Goal: Transaction & Acquisition: Purchase product/service

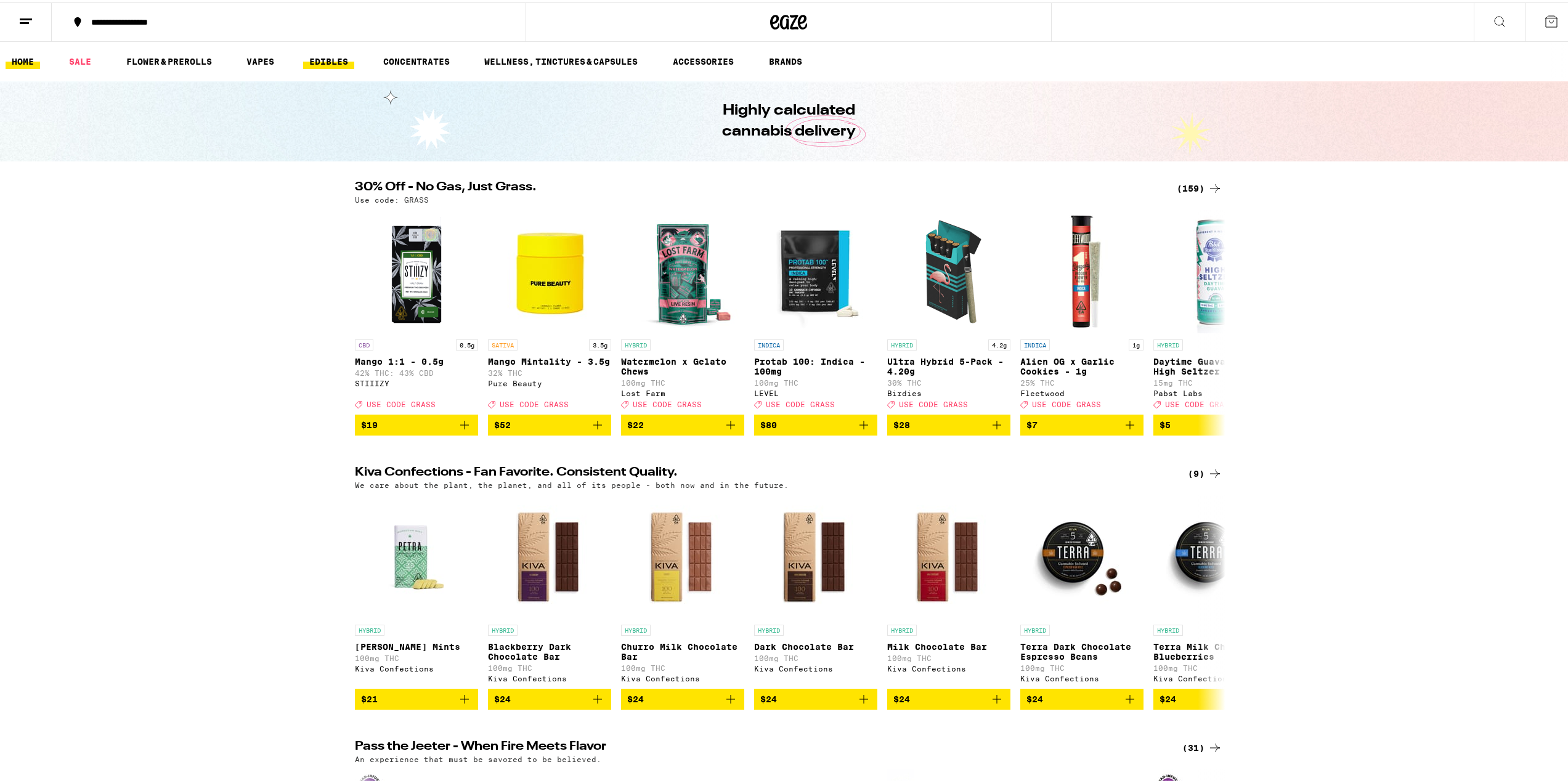
click at [349, 58] on link "EDIBLES" at bounding box center [329, 59] width 51 height 15
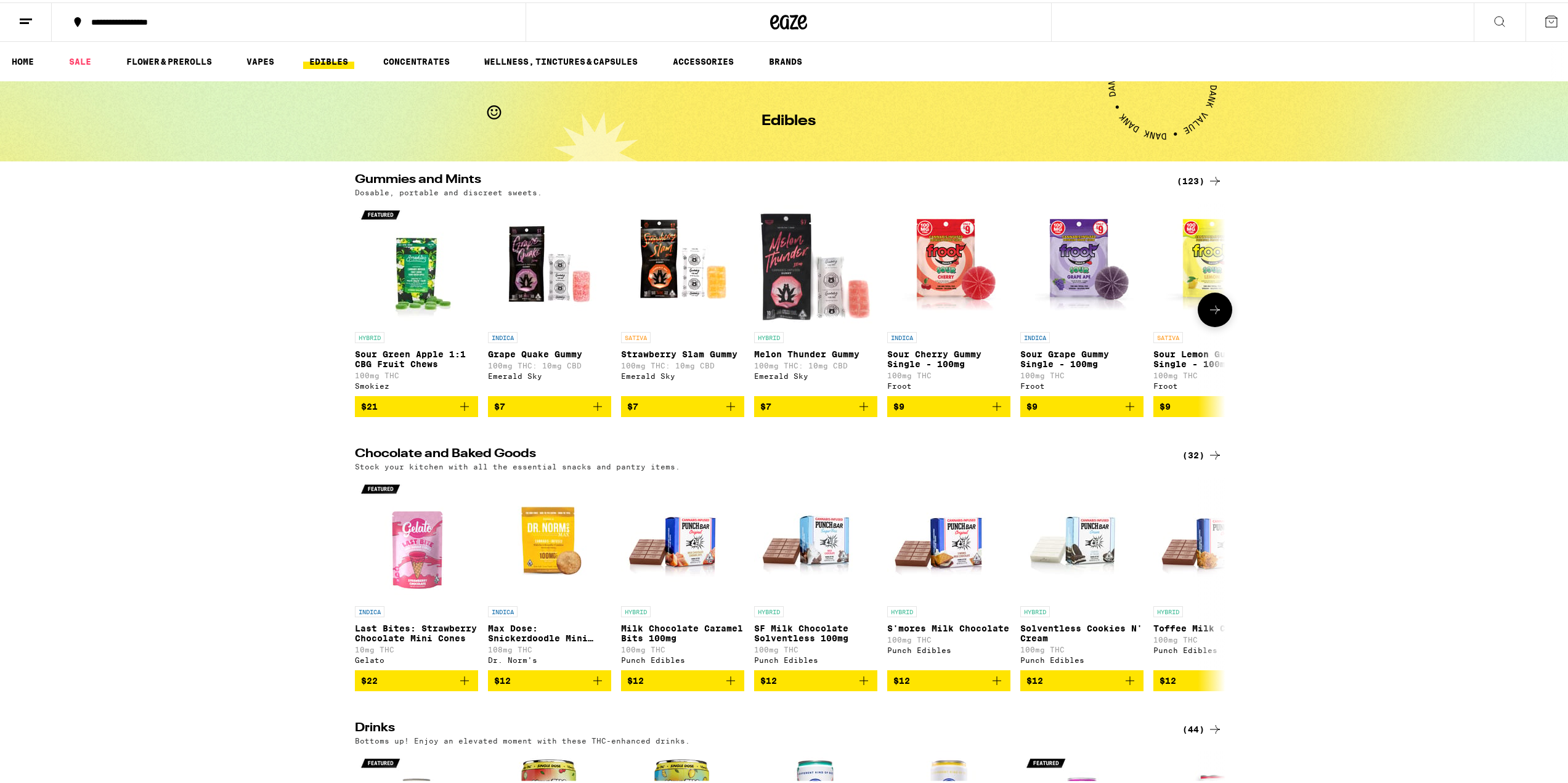
click at [777, 312] on icon at bounding box center [1215, 308] width 15 height 15
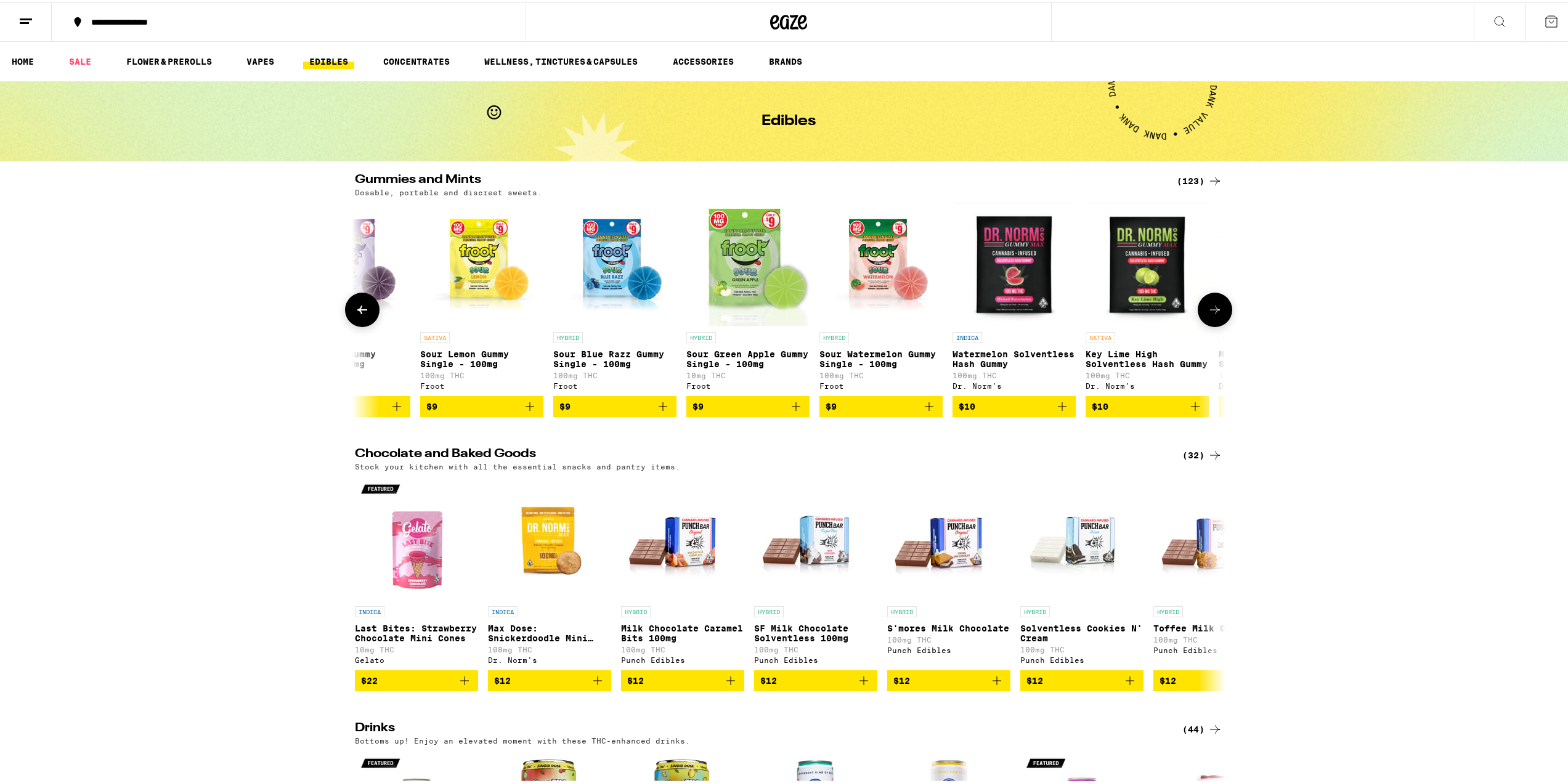
click at [777, 312] on icon at bounding box center [1215, 308] width 15 height 15
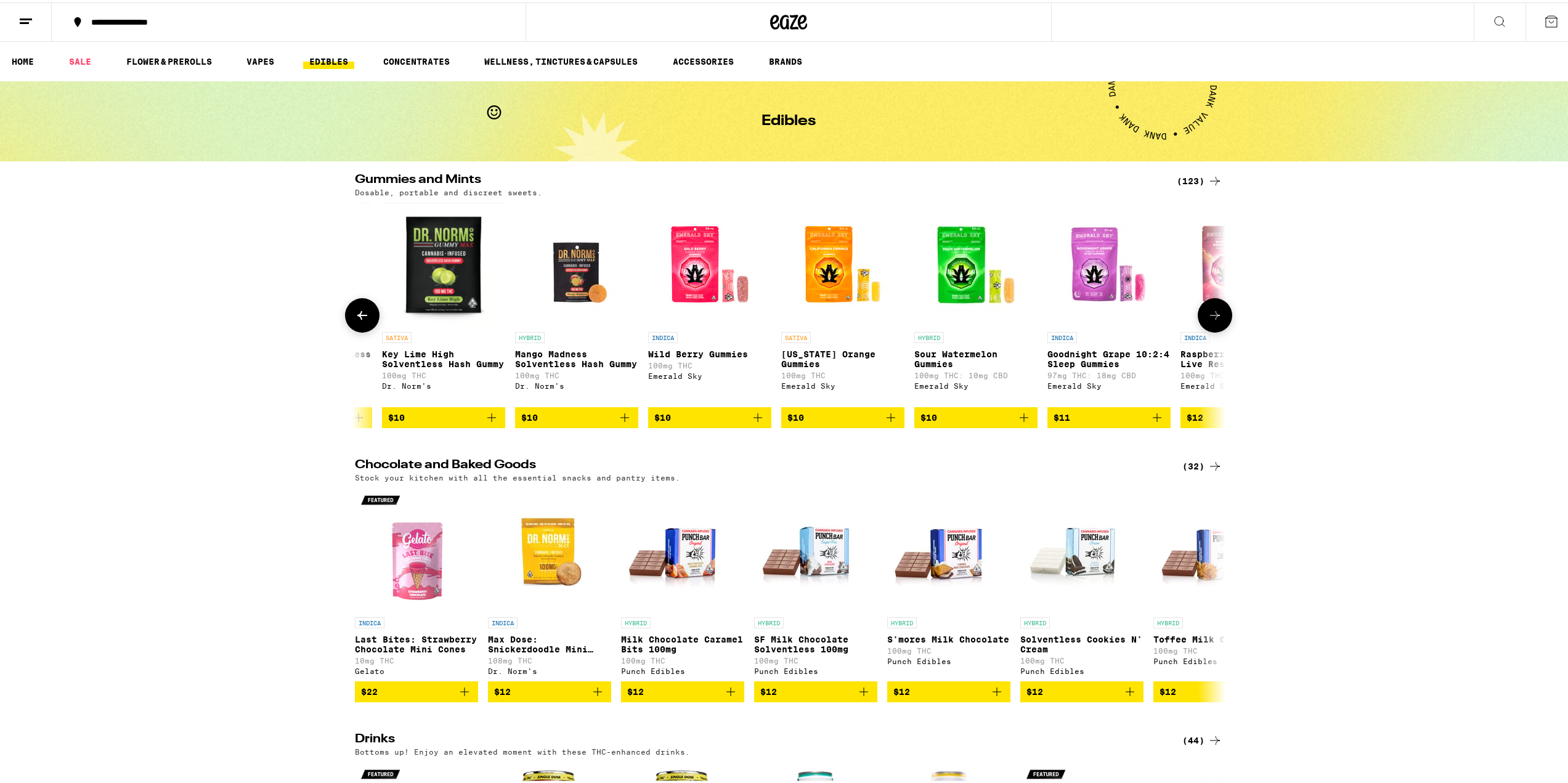
click at [777, 312] on icon at bounding box center [1215, 313] width 15 height 15
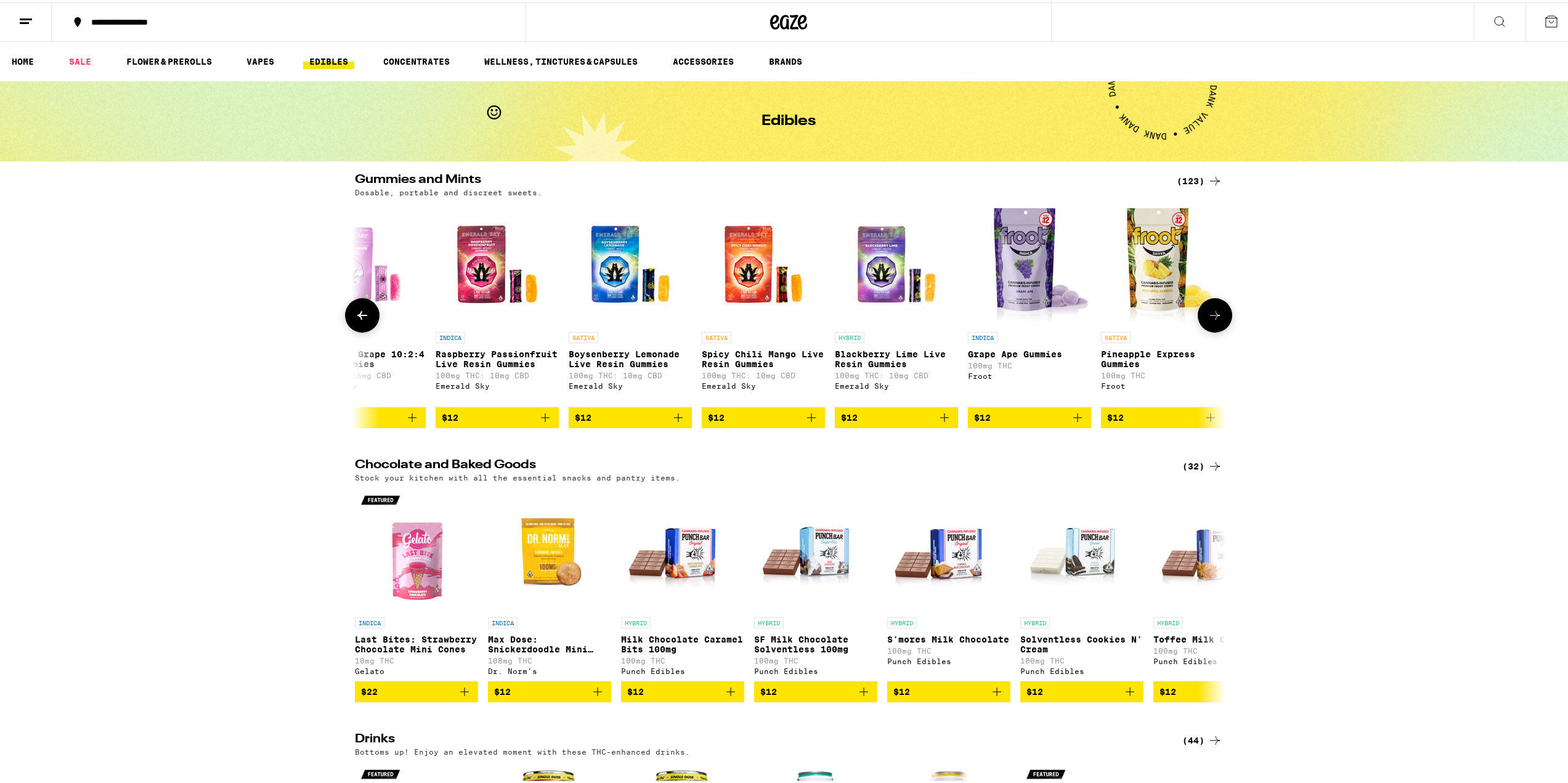
click at [777, 312] on icon at bounding box center [1215, 313] width 15 height 15
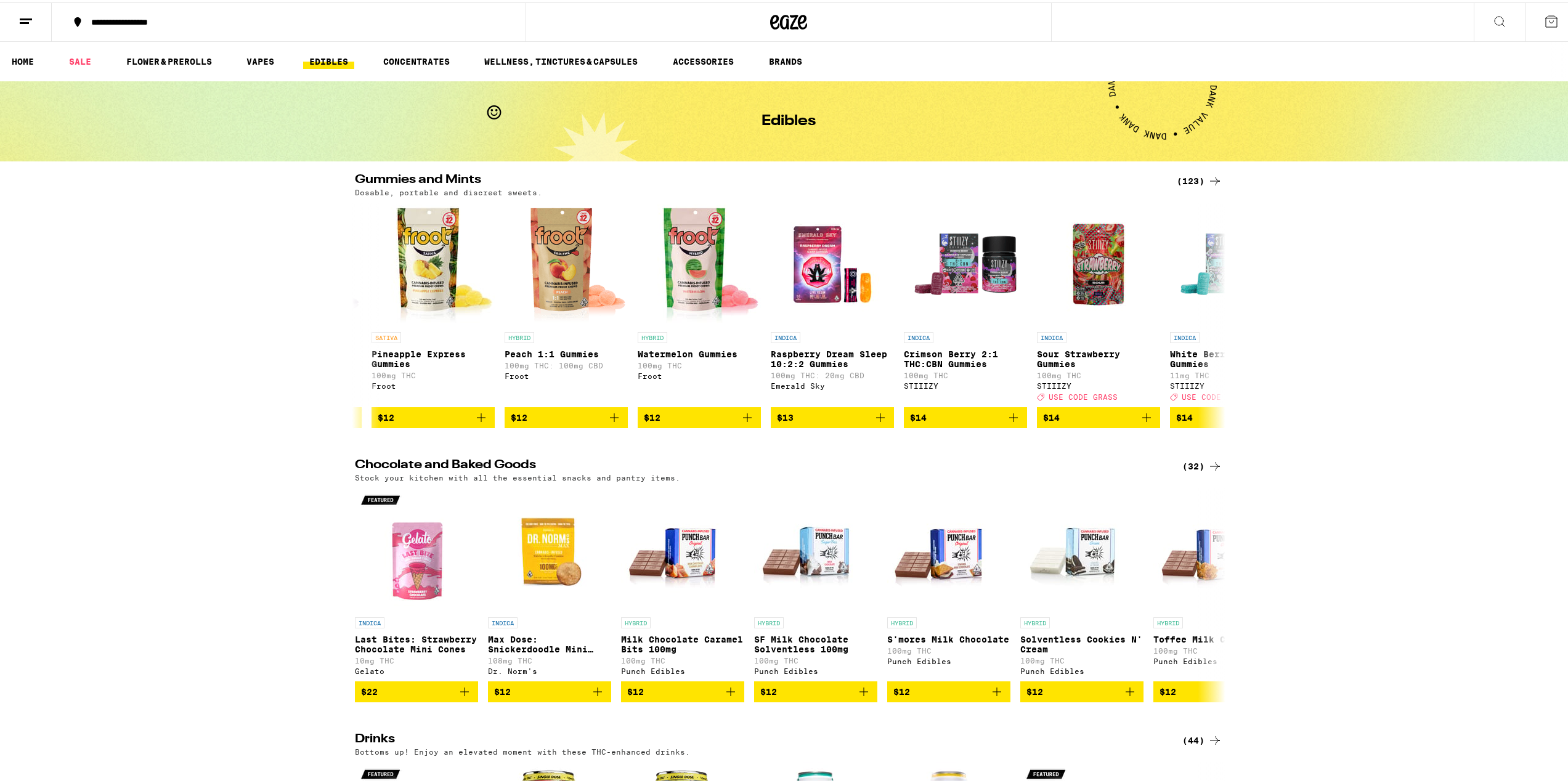
scroll to position [0, 2916]
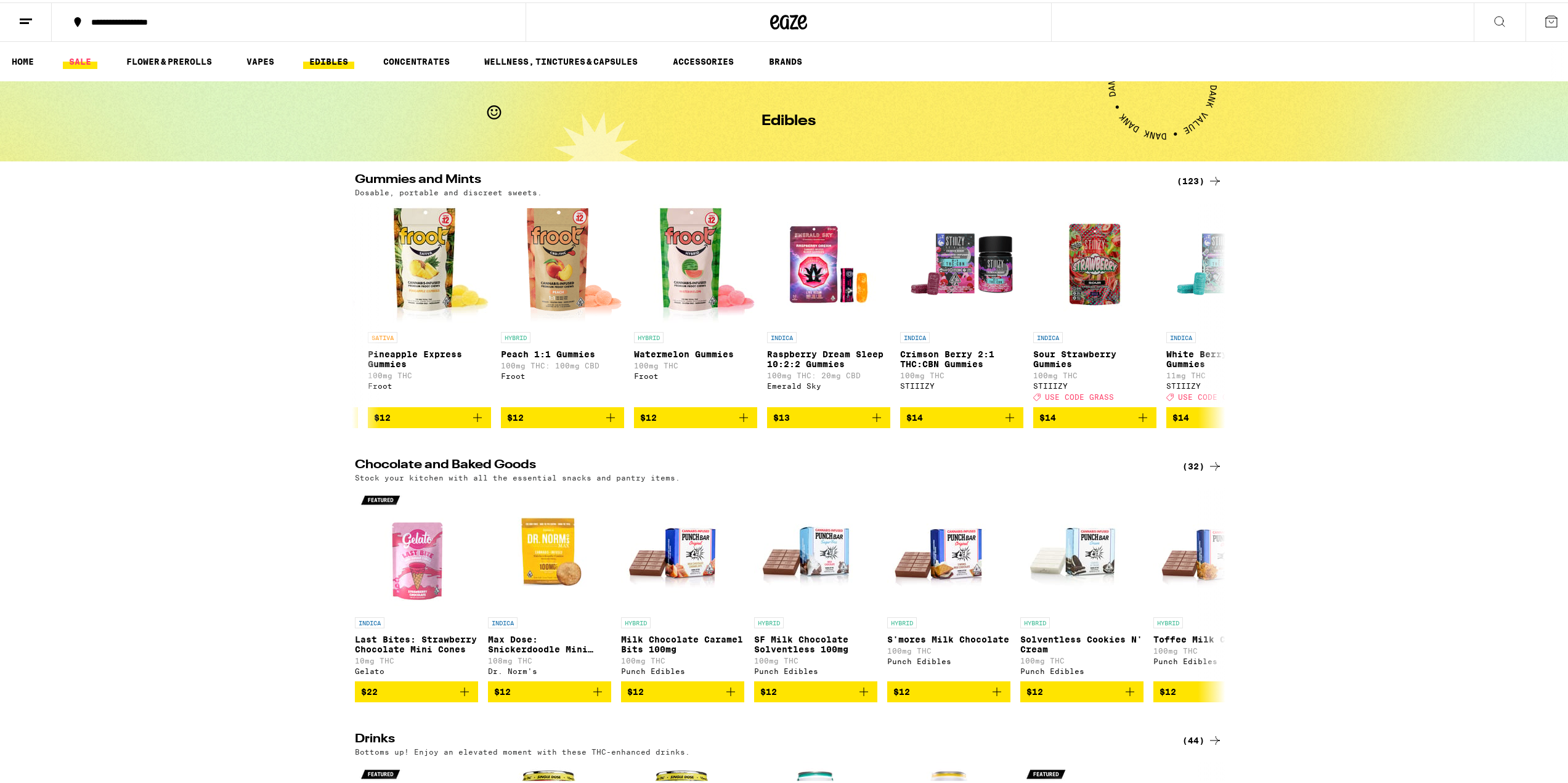
click at [82, 57] on link "SALE" at bounding box center [79, 59] width 34 height 15
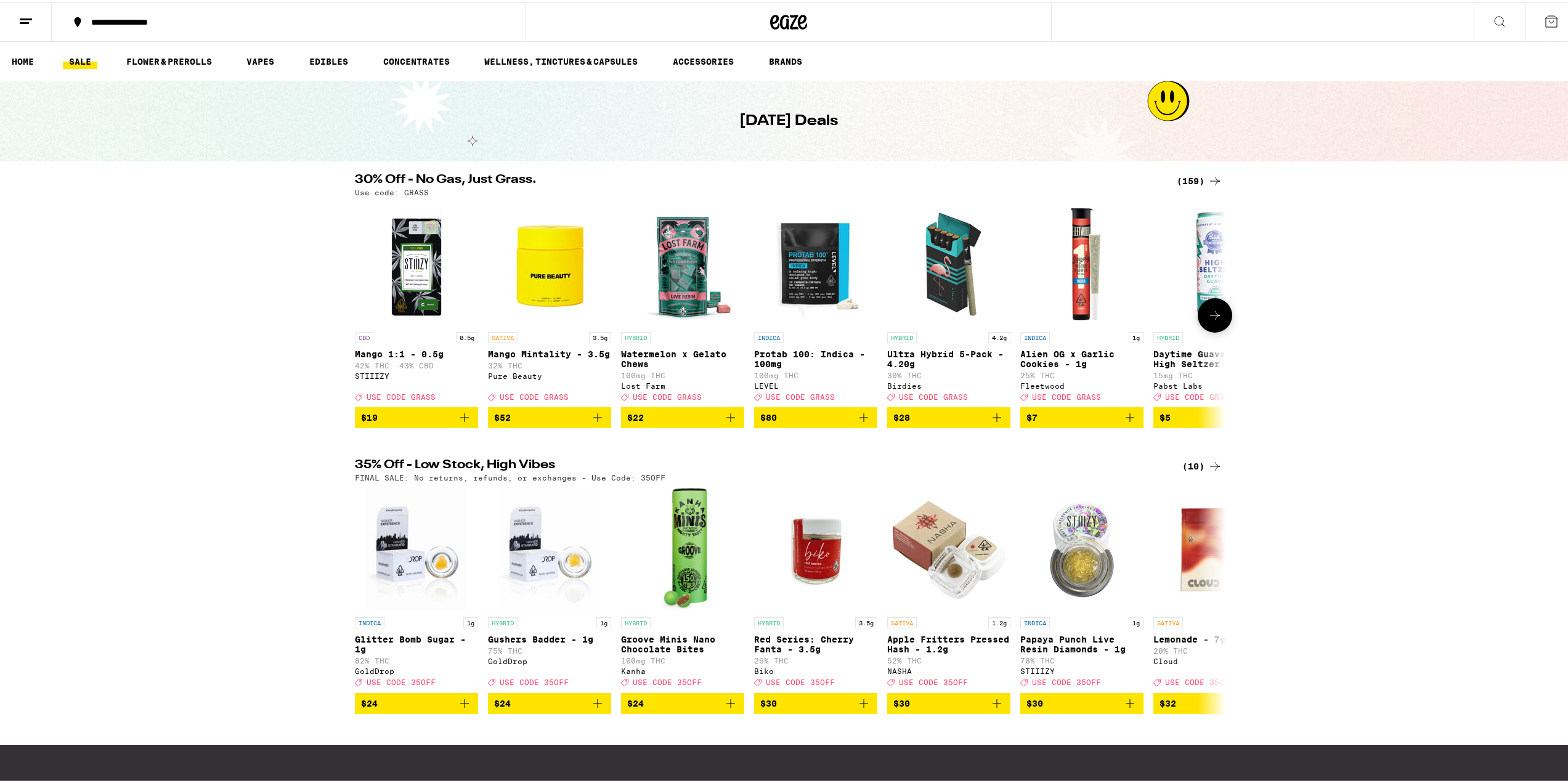
click at [777, 330] on button at bounding box center [1215, 313] width 34 height 34
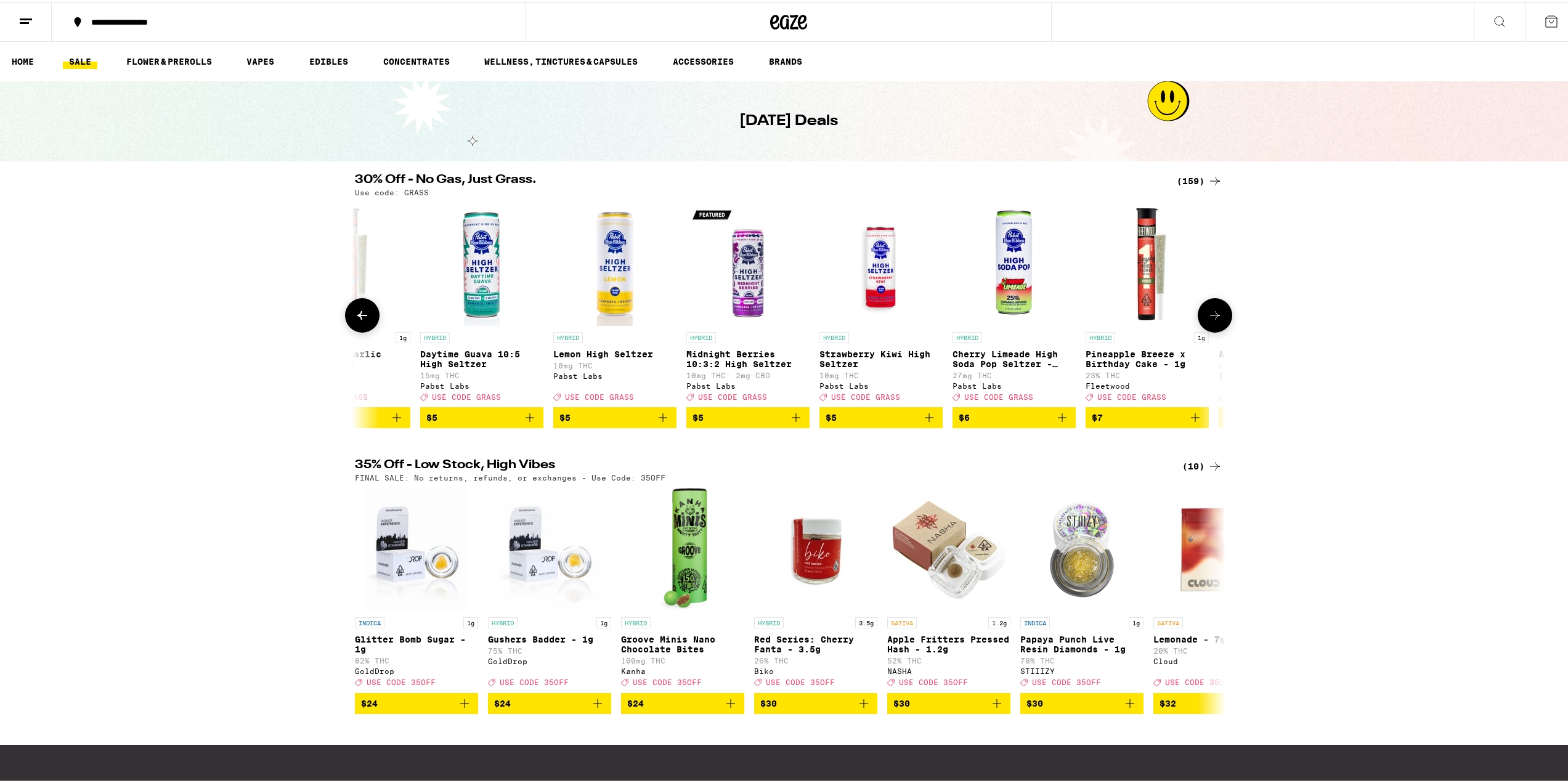
click at [777, 330] on button at bounding box center [1215, 313] width 34 height 34
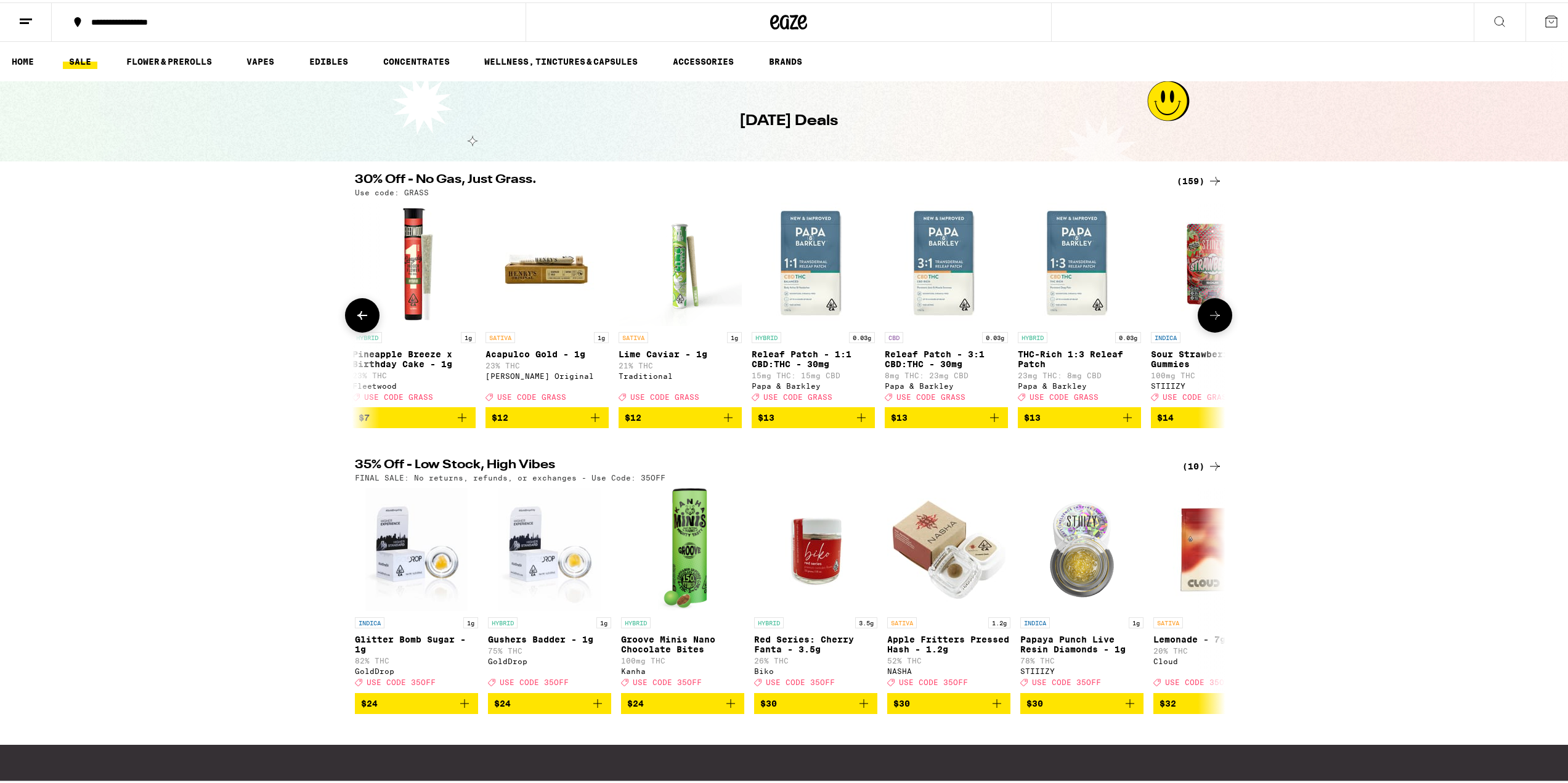
click at [777, 330] on button at bounding box center [1215, 313] width 34 height 34
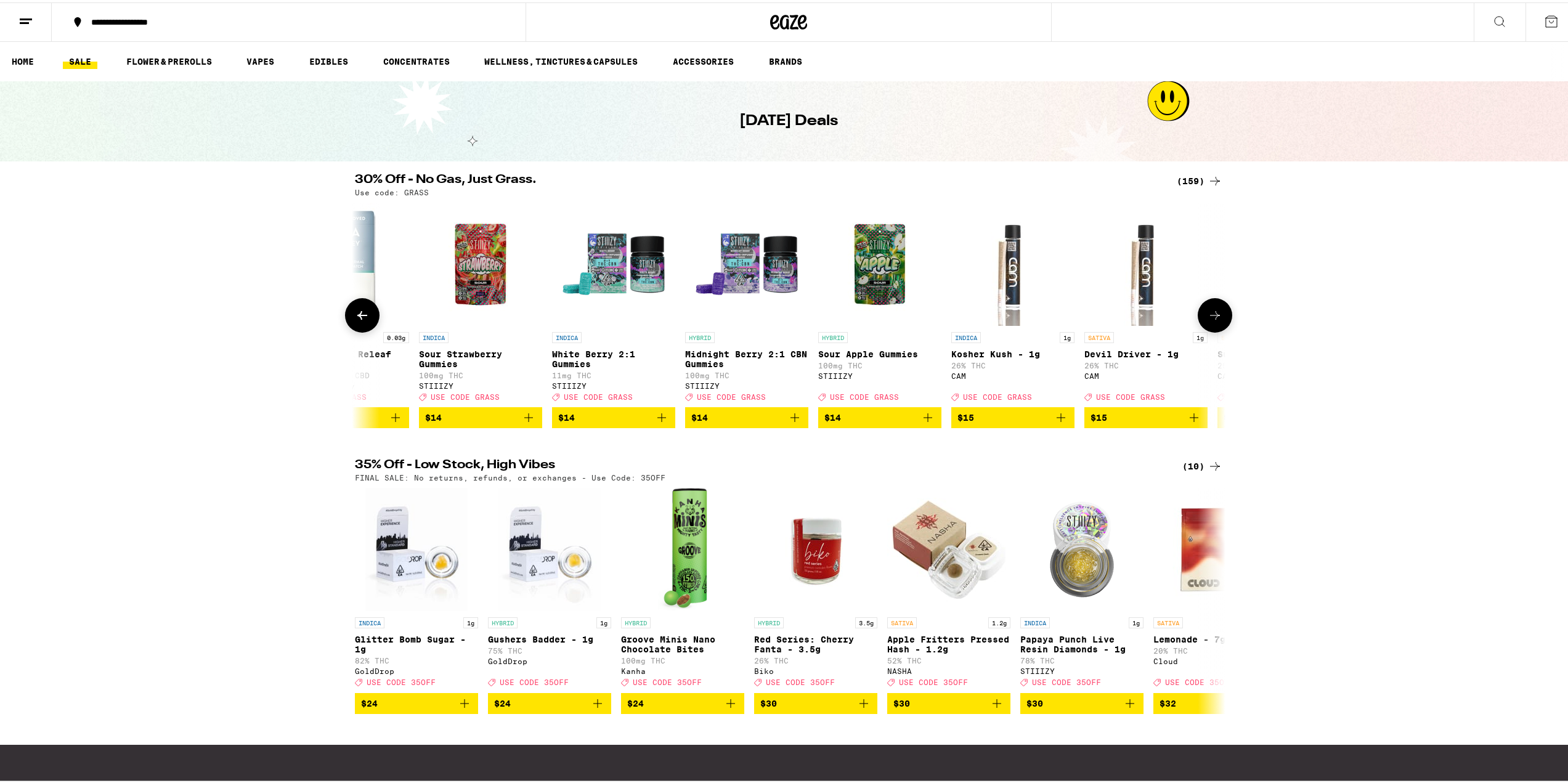
scroll to position [0, 2200]
click at [777, 317] on icon at bounding box center [1215, 313] width 15 height 15
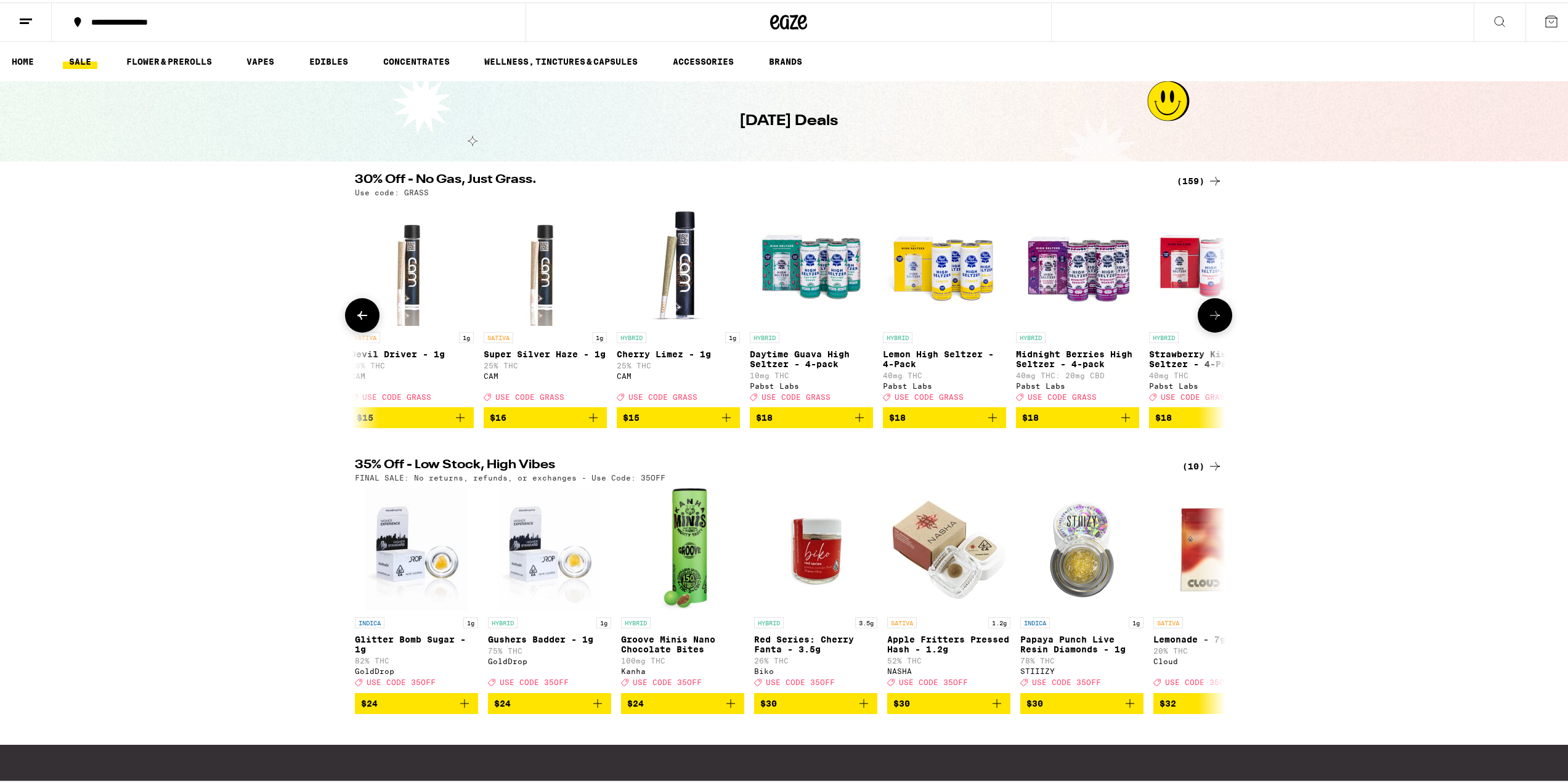
scroll to position [0, 2933]
click at [777, 317] on icon at bounding box center [1215, 313] width 15 height 15
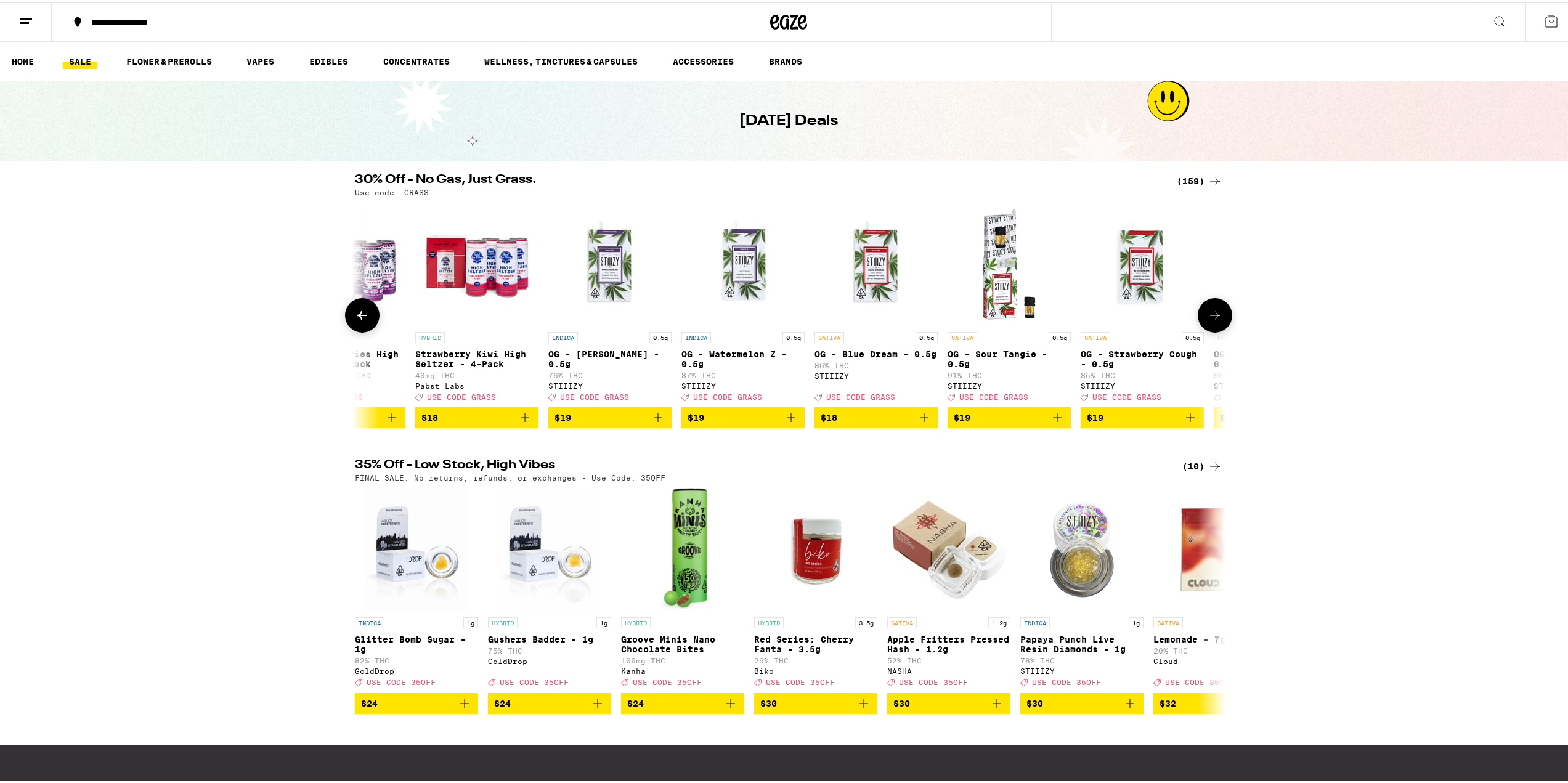
click at [777, 317] on icon at bounding box center [1215, 313] width 15 height 15
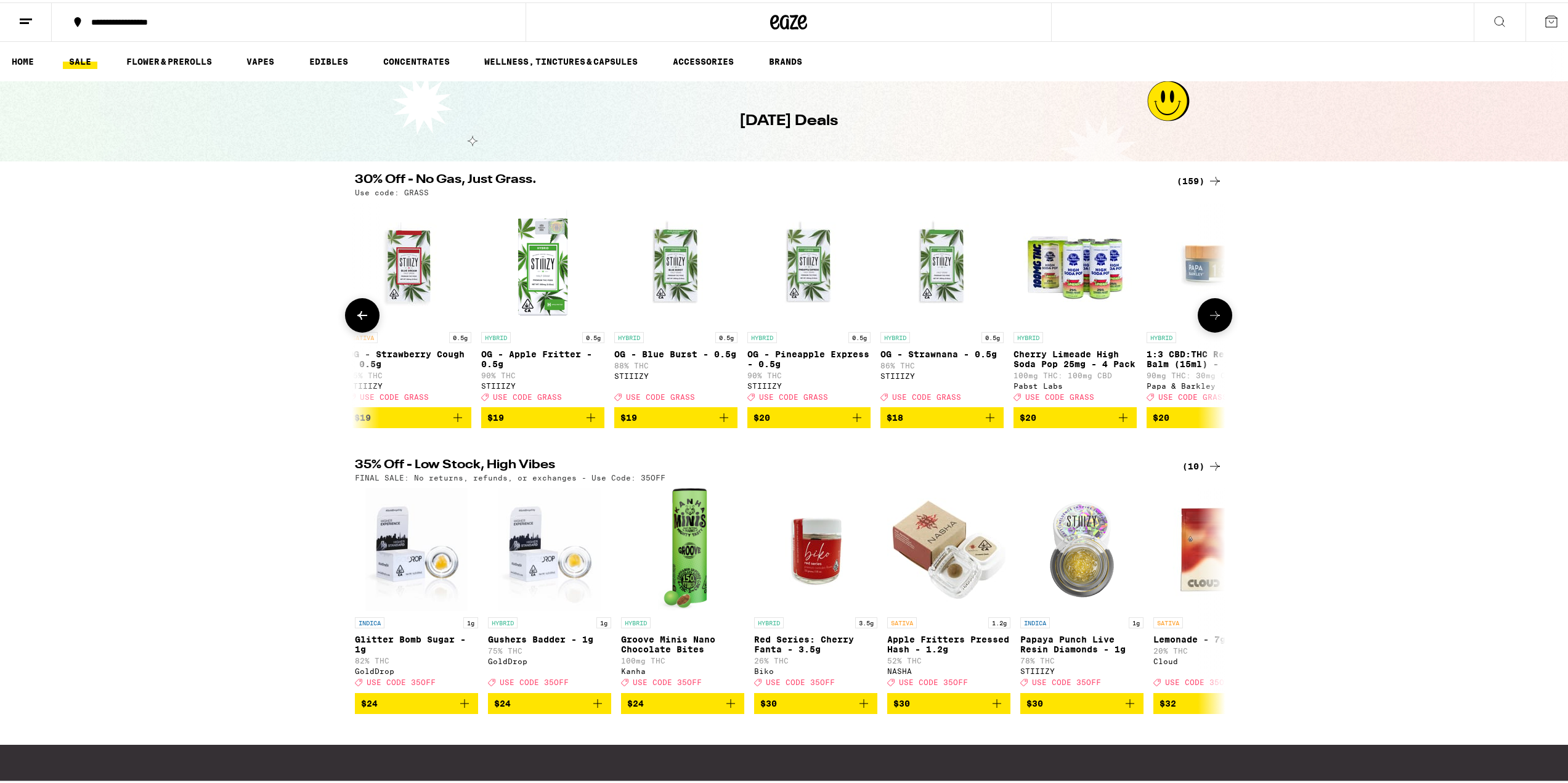
click at [777, 317] on icon at bounding box center [1215, 313] width 15 height 15
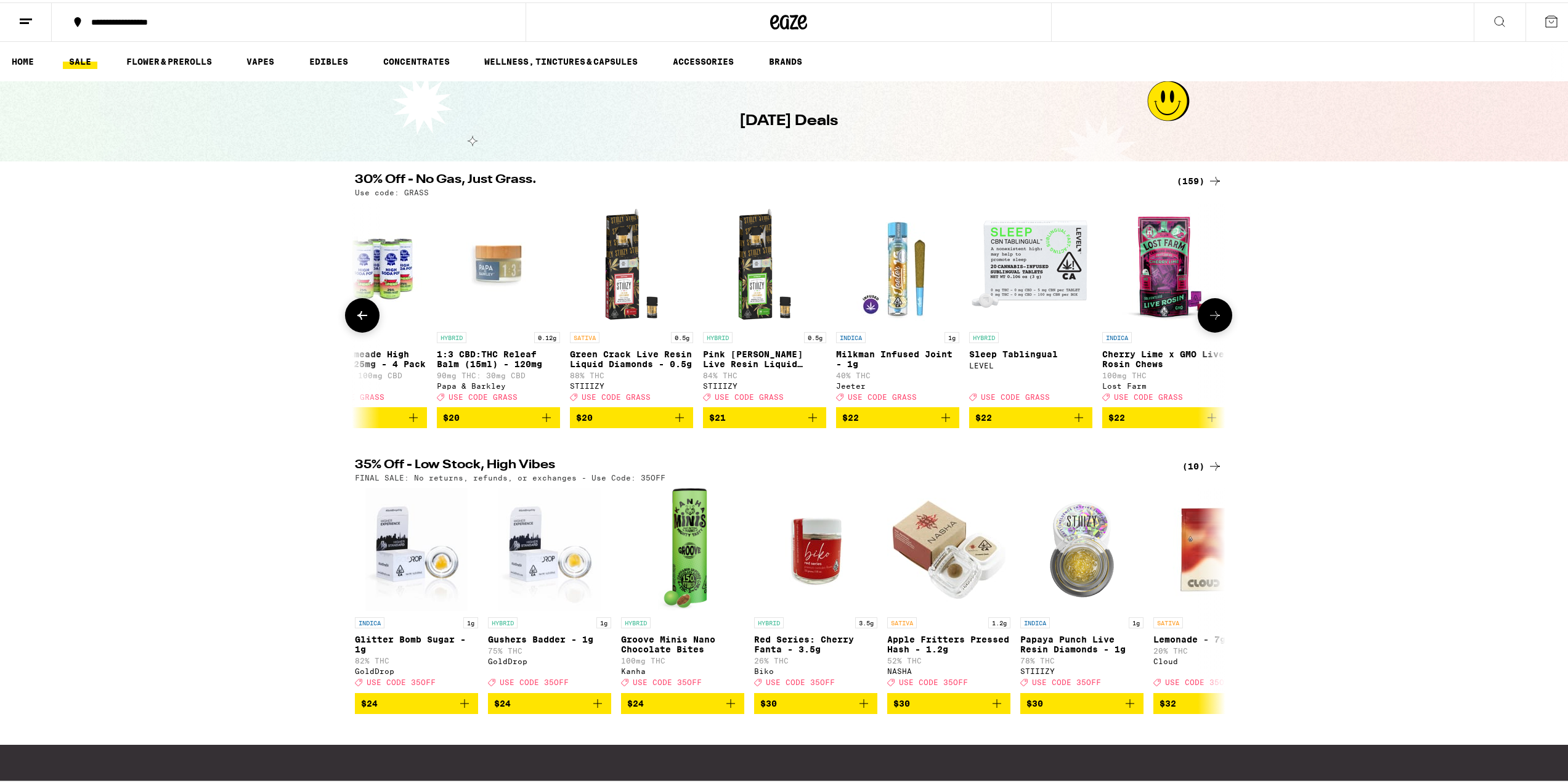
scroll to position [0, 5133]
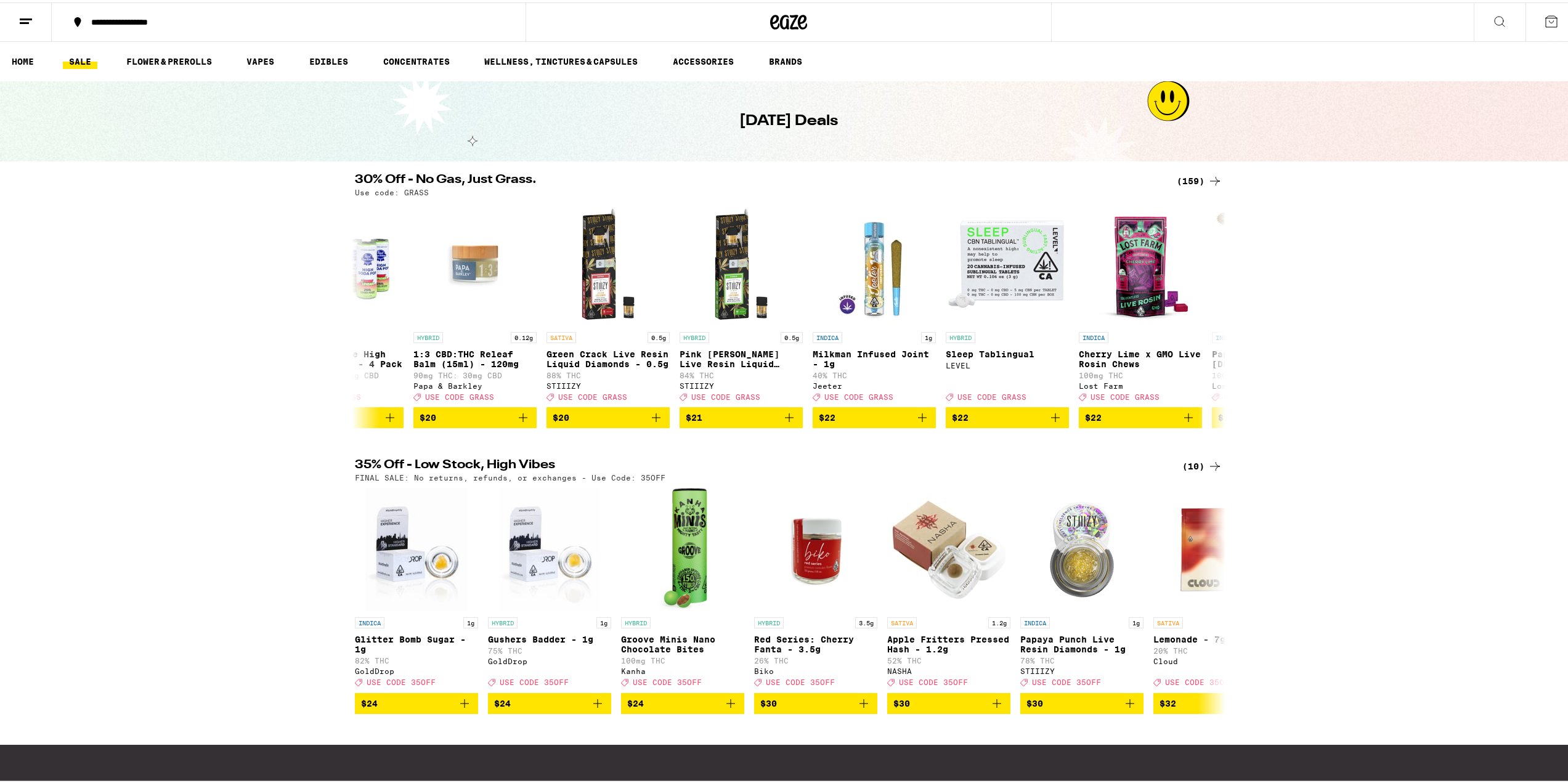
click at [777, 177] on div "(159)" at bounding box center [1200, 179] width 46 height 15
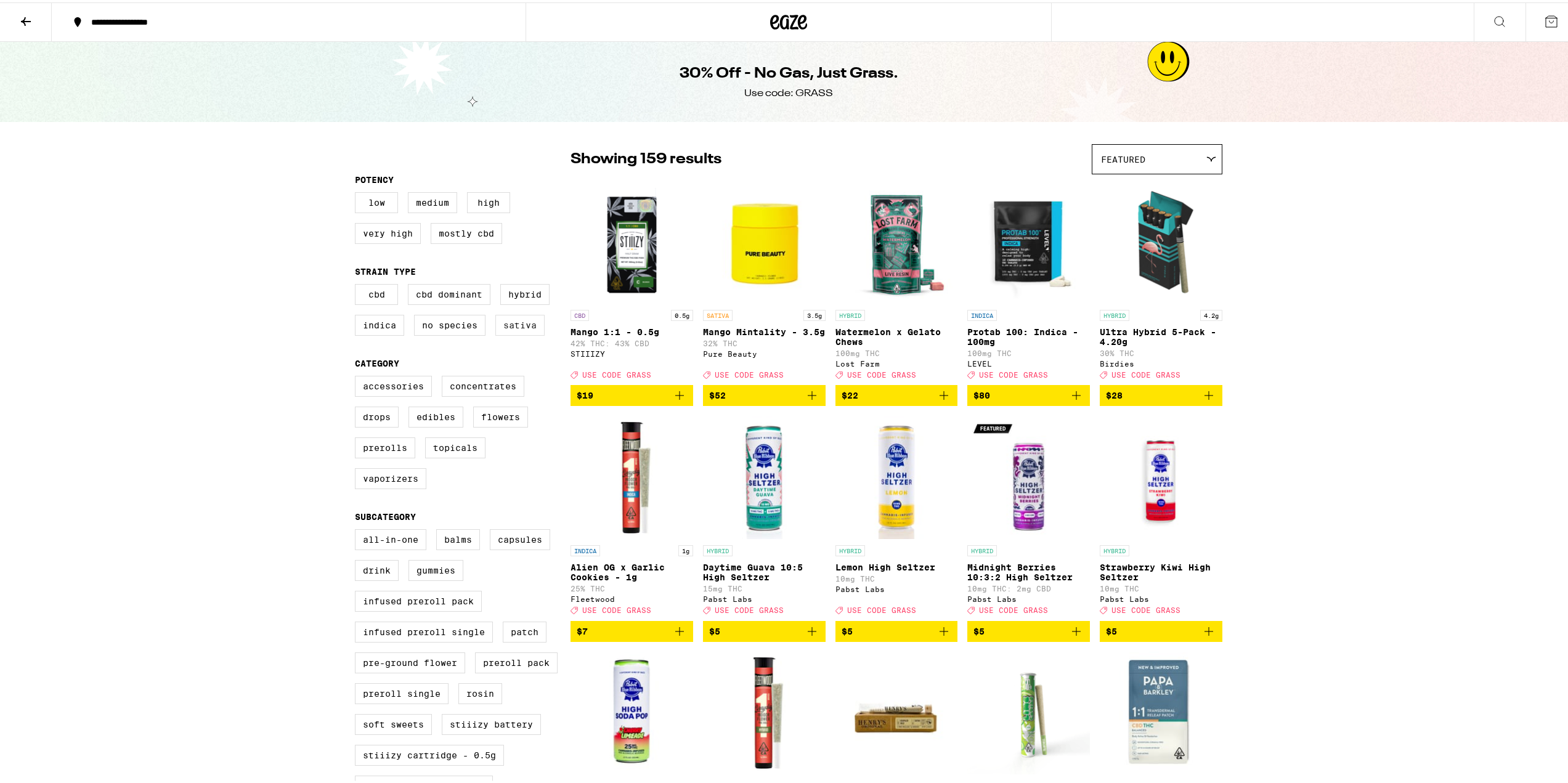
click at [505, 329] on label "Sativa" at bounding box center [520, 322] width 50 height 21
click at [358, 284] on input "Sativa" at bounding box center [357, 284] width 1 height 1
checkbox input "true"
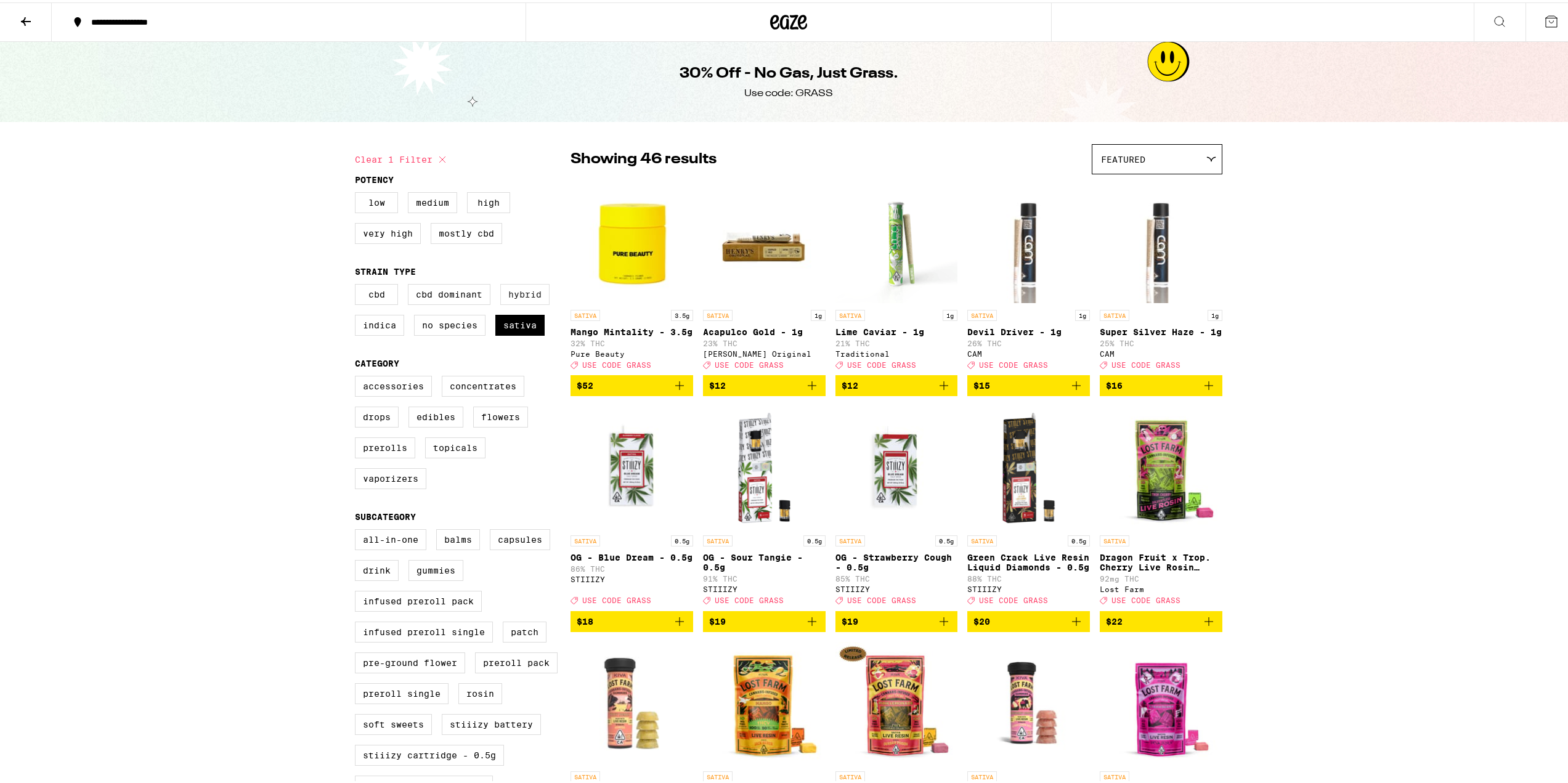
click at [503, 295] on label "Hybrid" at bounding box center [525, 292] width 50 height 21
click at [358, 284] on input "Hybrid" at bounding box center [357, 284] width 1 height 1
checkbox input "true"
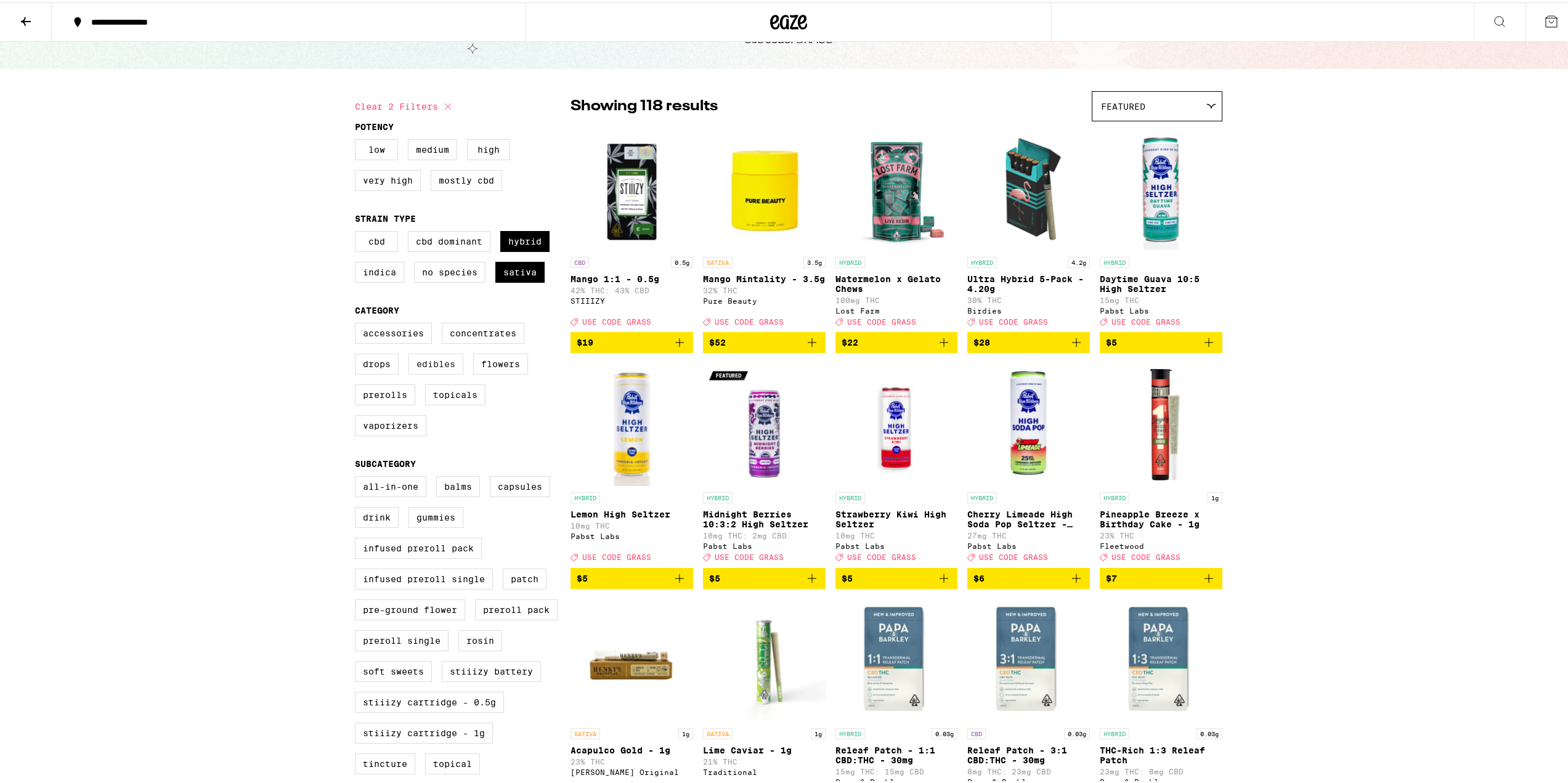
scroll to position [61, 0]
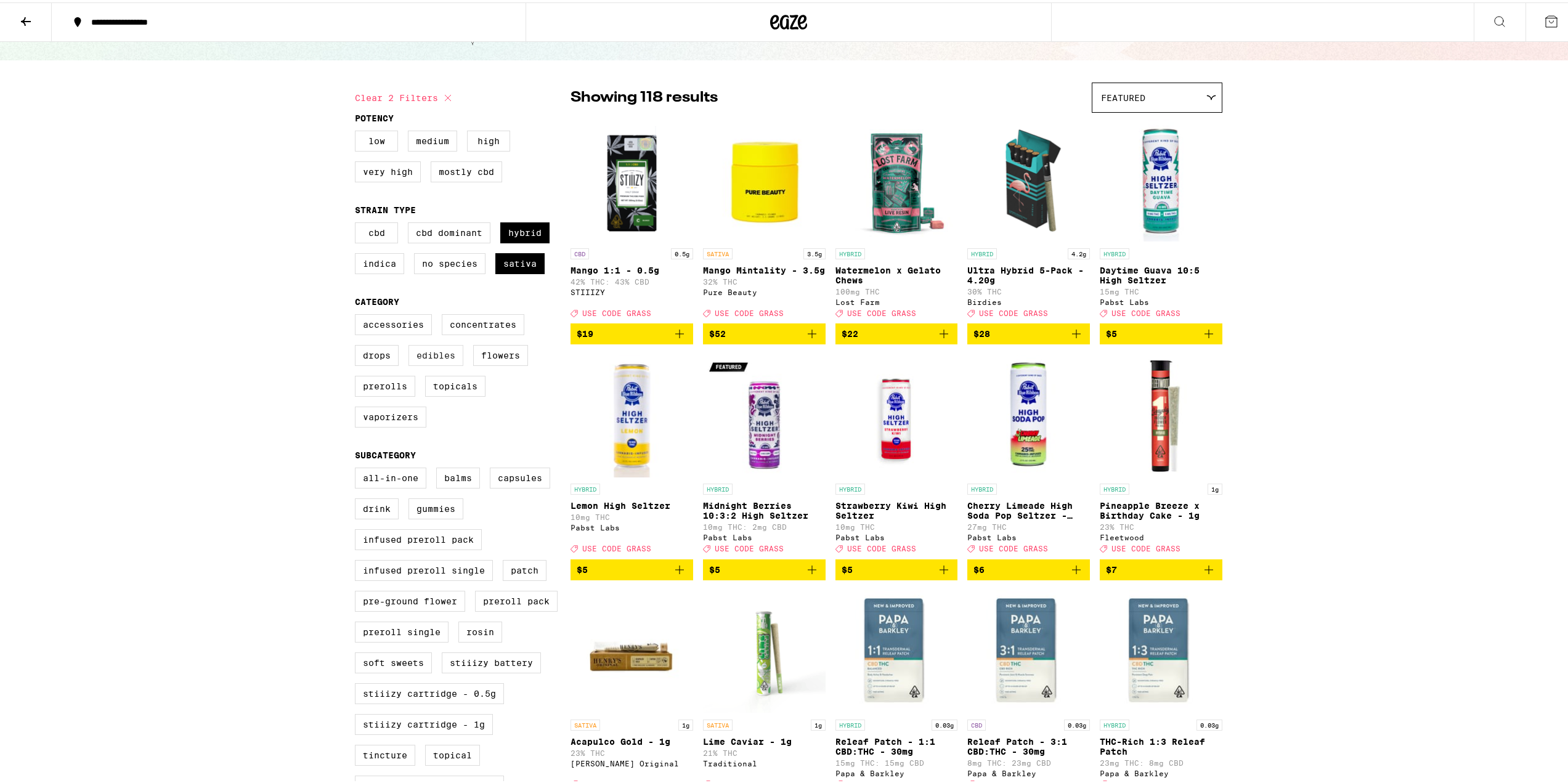
click at [446, 364] on label "Edibles" at bounding box center [435, 353] width 55 height 21
click at [358, 314] on input "Edibles" at bounding box center [357, 313] width 1 height 1
checkbox input "true"
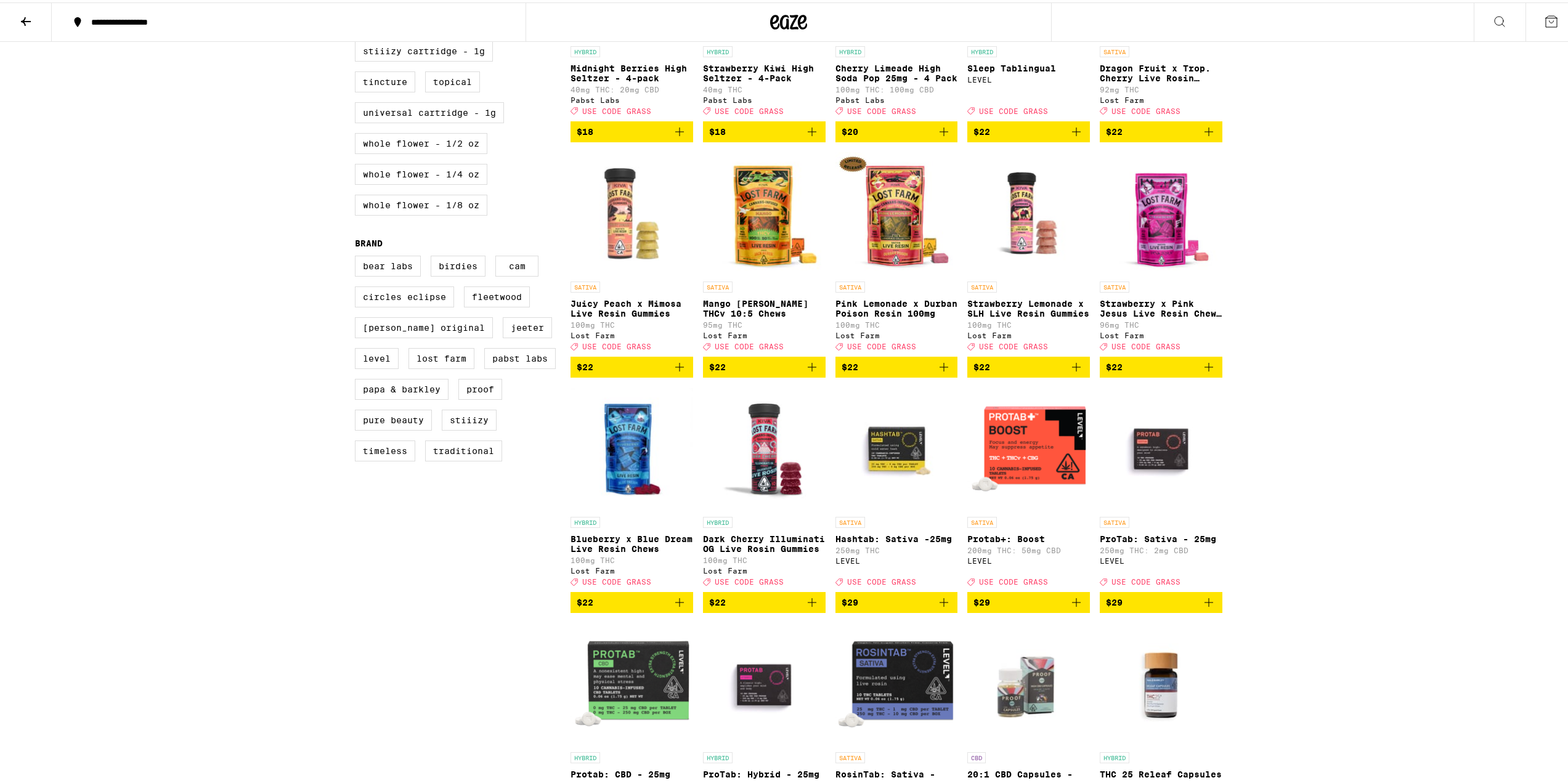
scroll to position [739, 0]
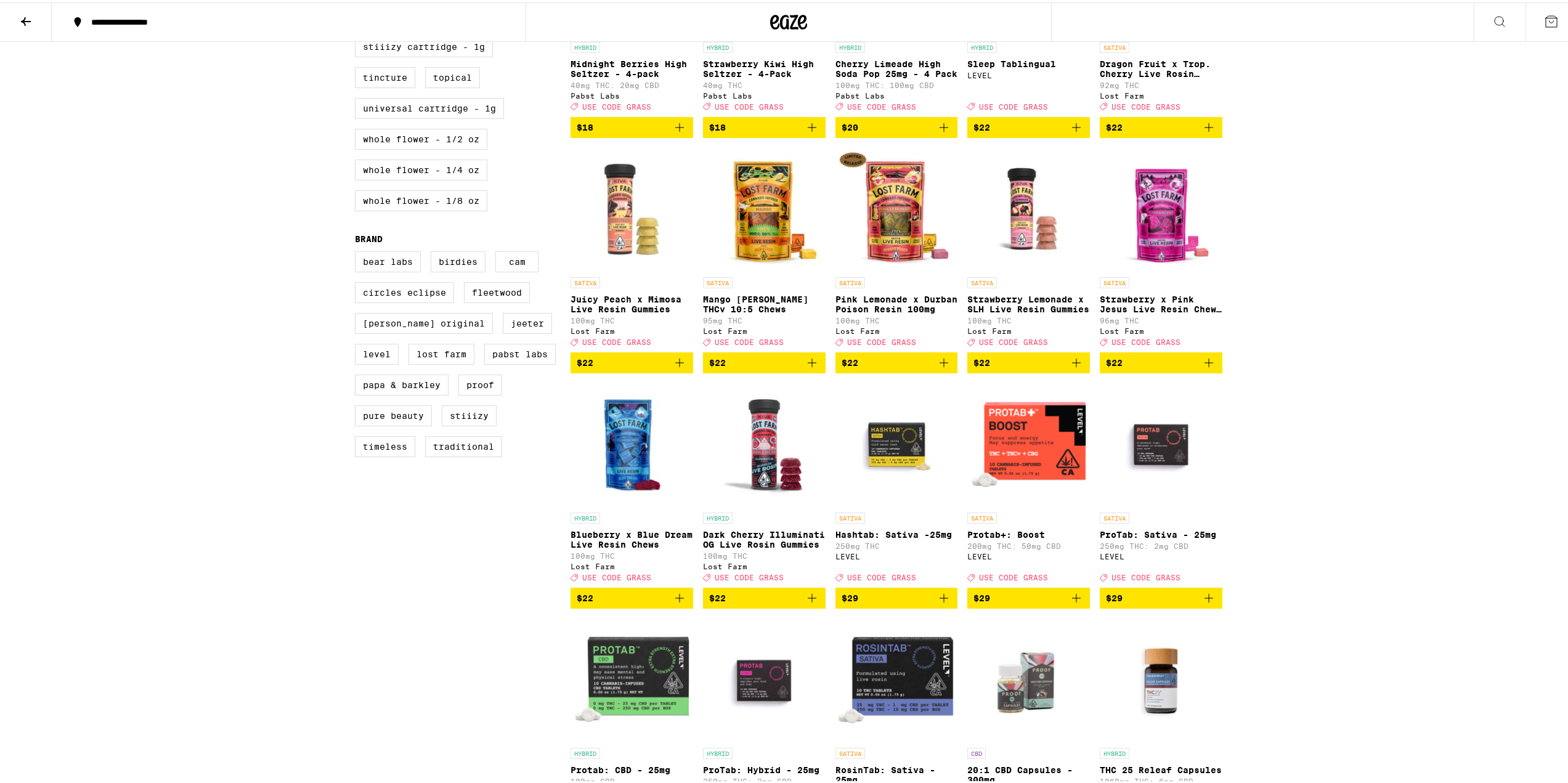
click at [673, 603] on icon "Add to bag" at bounding box center [680, 596] width 15 height 15
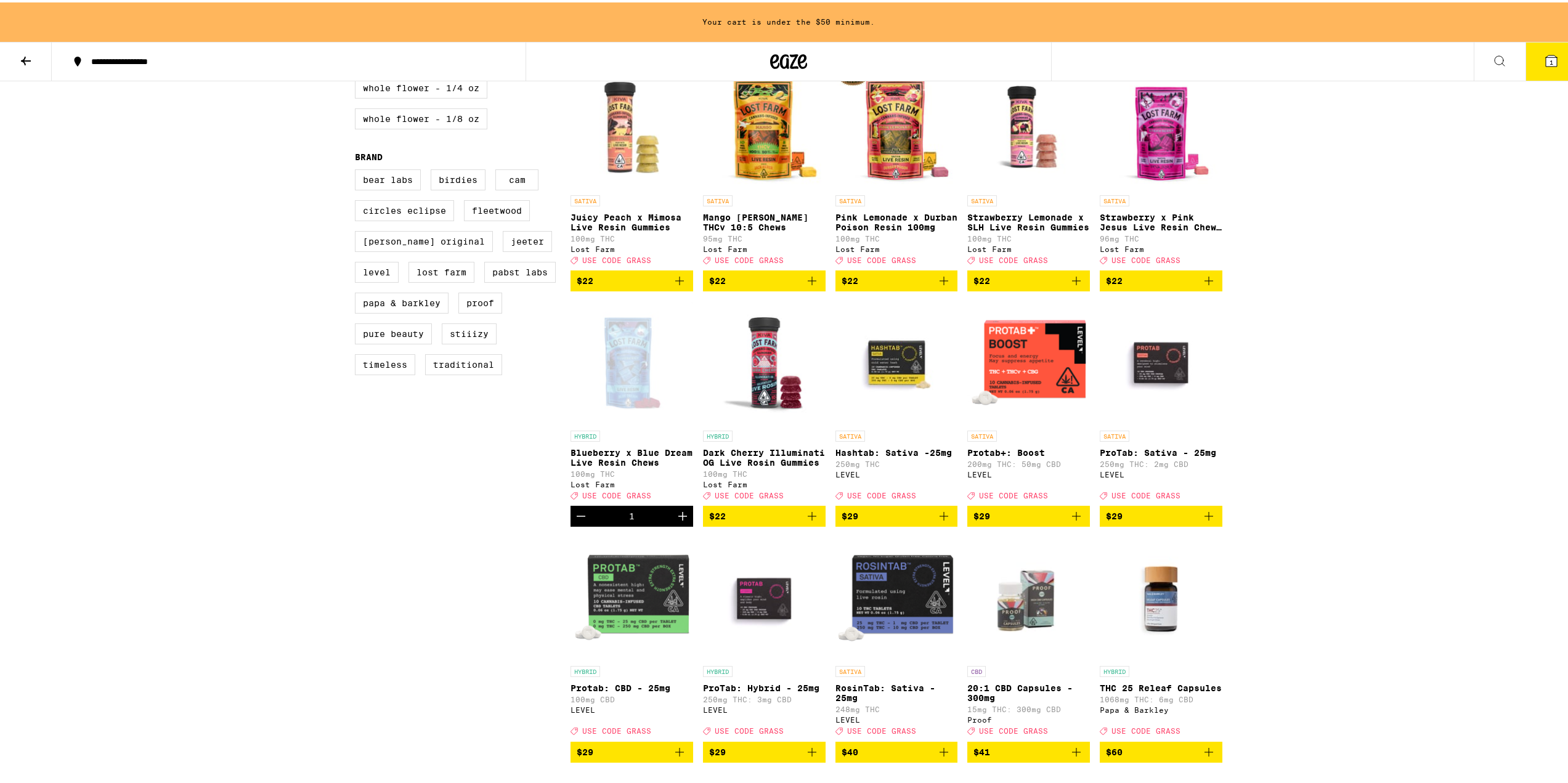
scroll to position [902, 0]
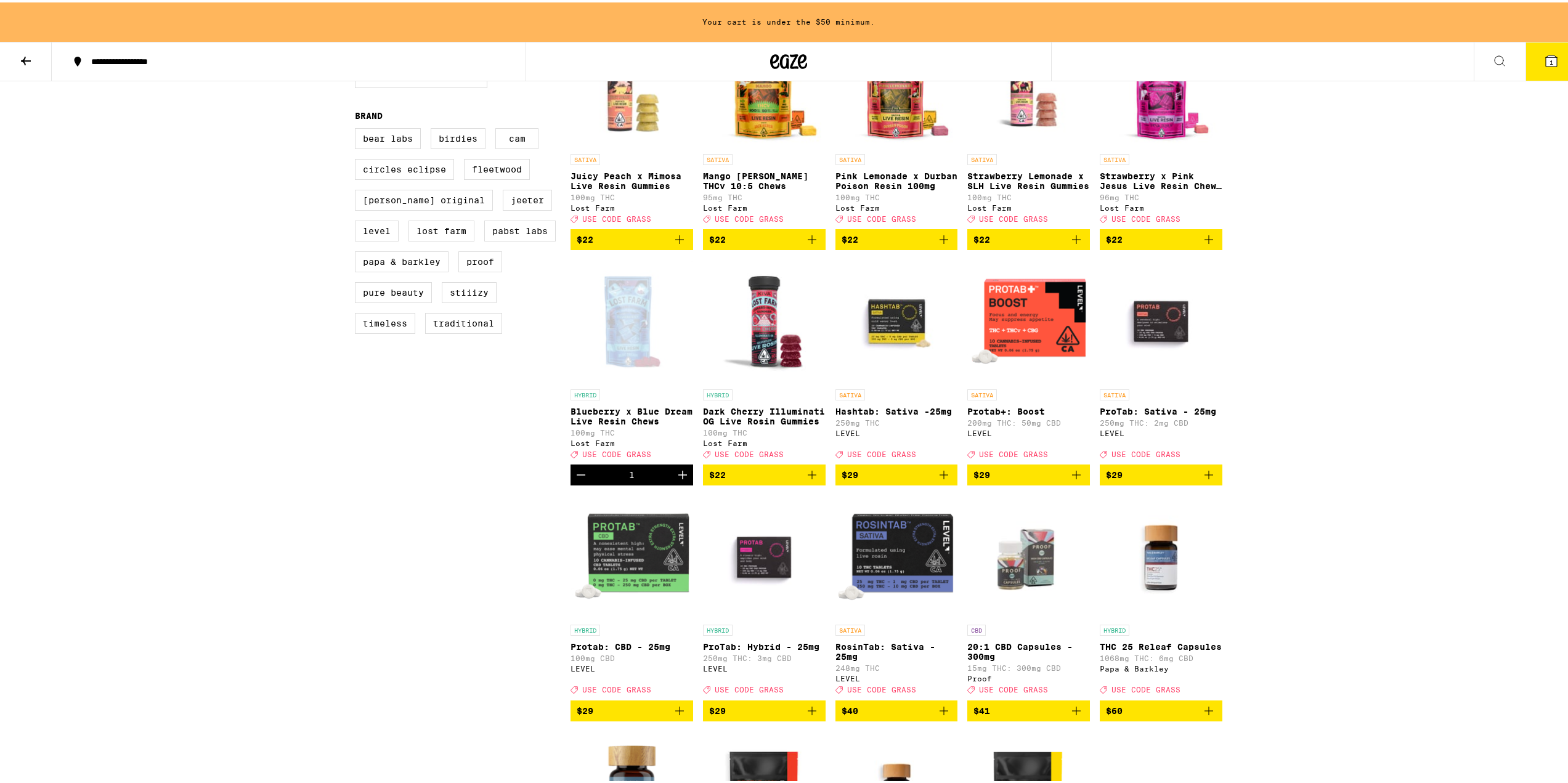
click at [777, 477] on icon "Add to bag" at bounding box center [1076, 472] width 9 height 9
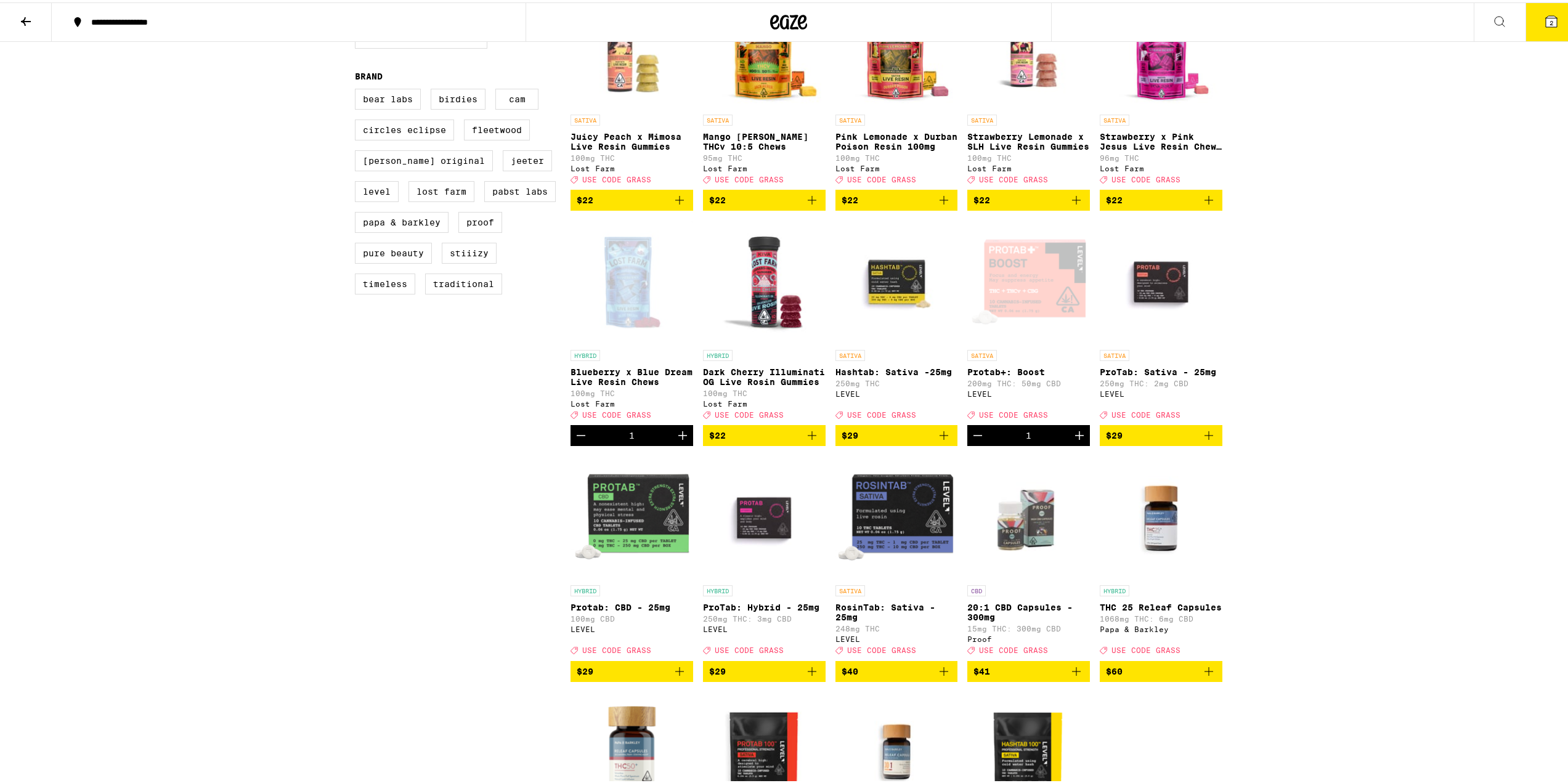
scroll to position [862, 0]
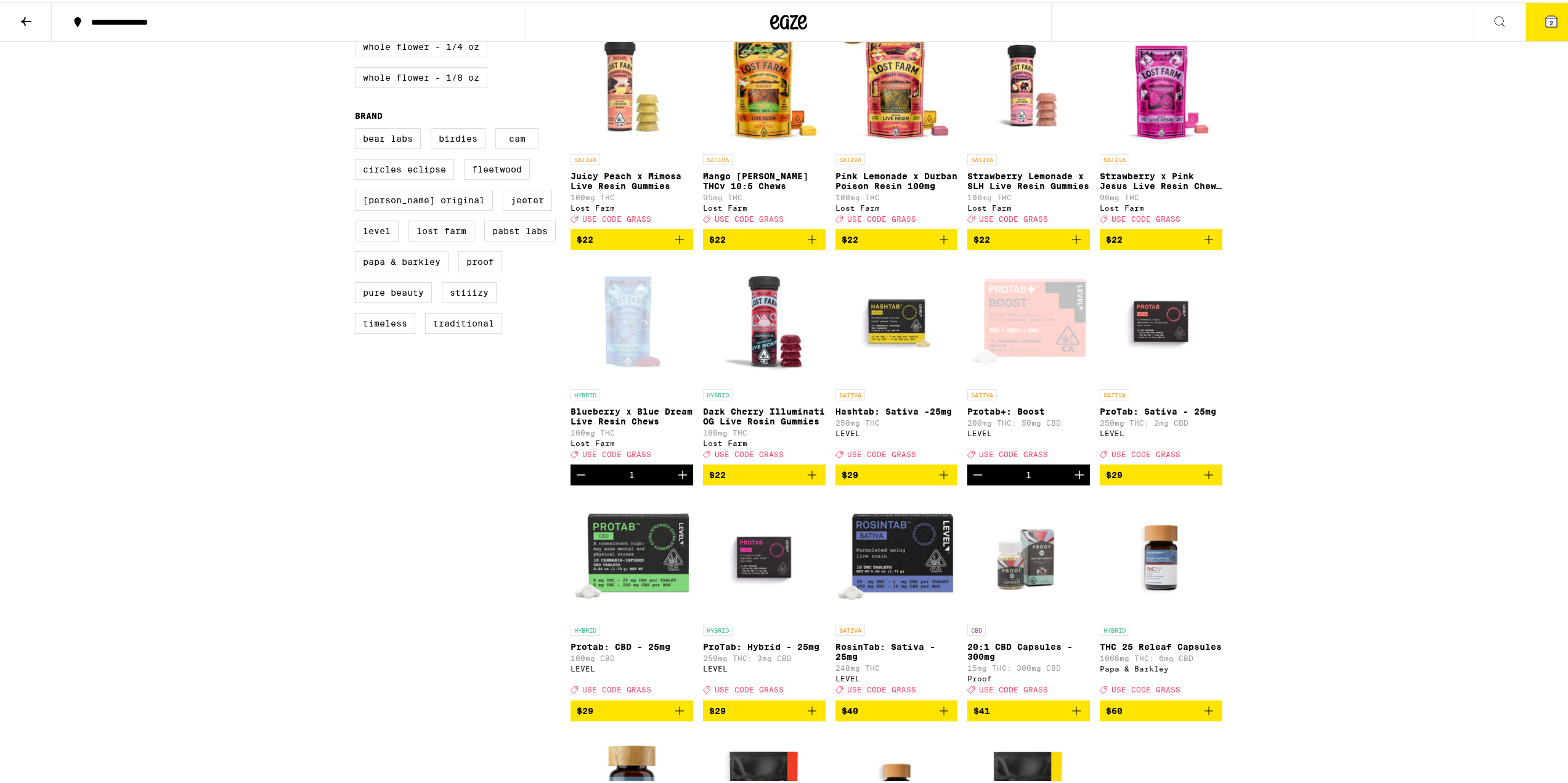
click at [777, 365] on div "Open page for Protab+: Boost from LEVEL" at bounding box center [1029, 319] width 123 height 123
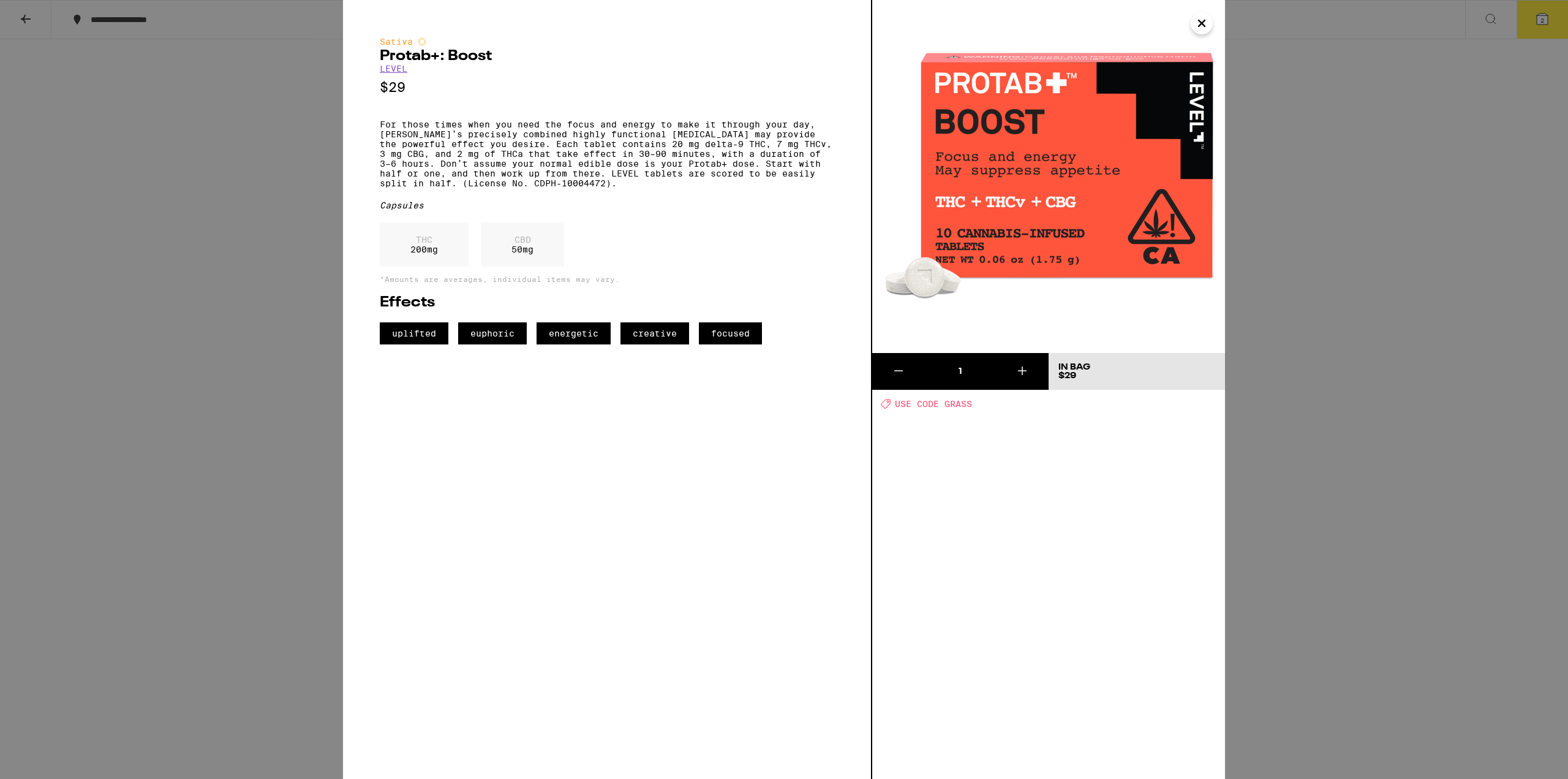
click at [773, 340] on div "Sativa Protab+: Boost LEVEL $29 For those times when you need the focus and ene…" at bounding box center [784, 390] width 1568 height 779
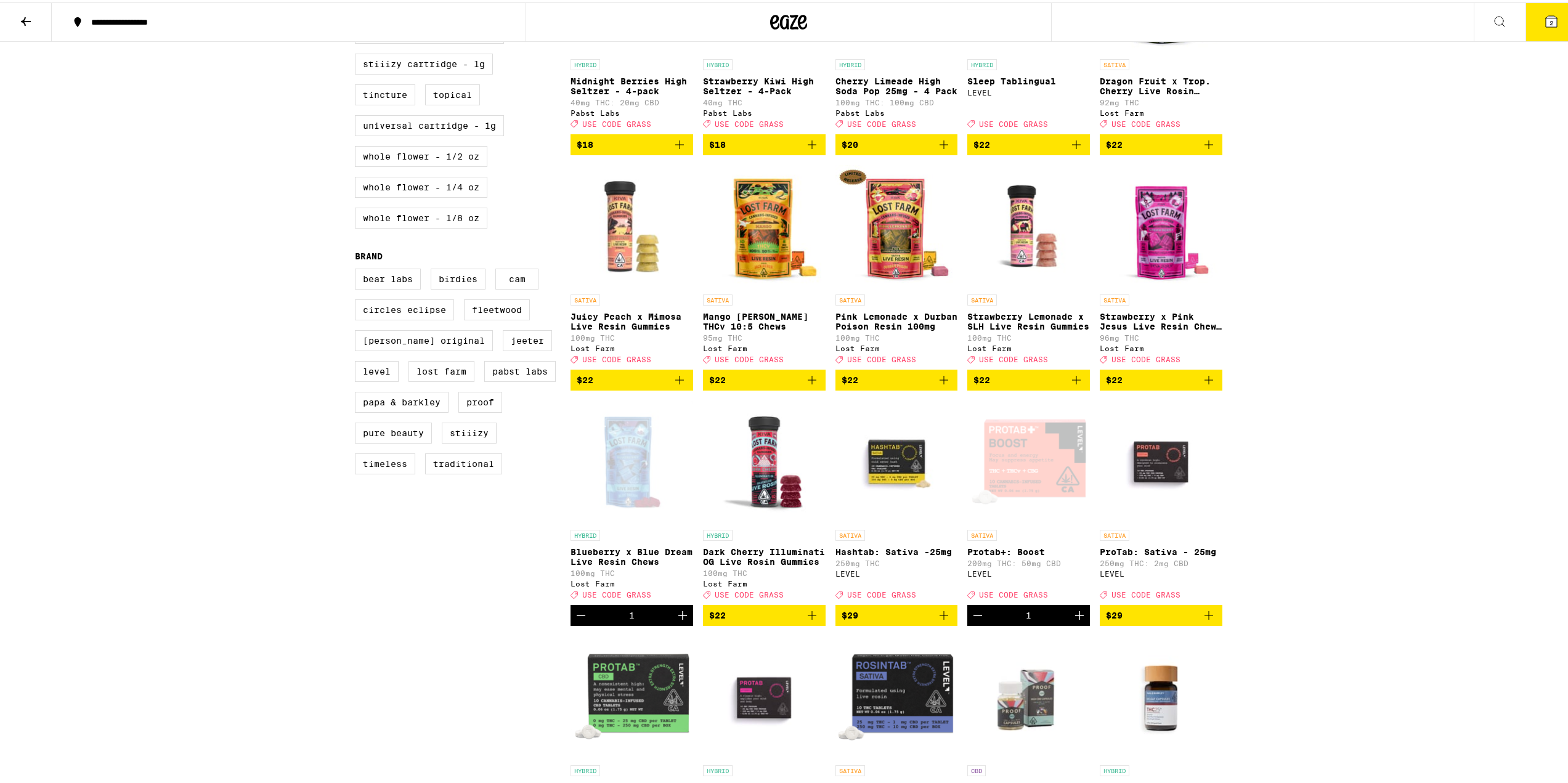
scroll to position [677, 0]
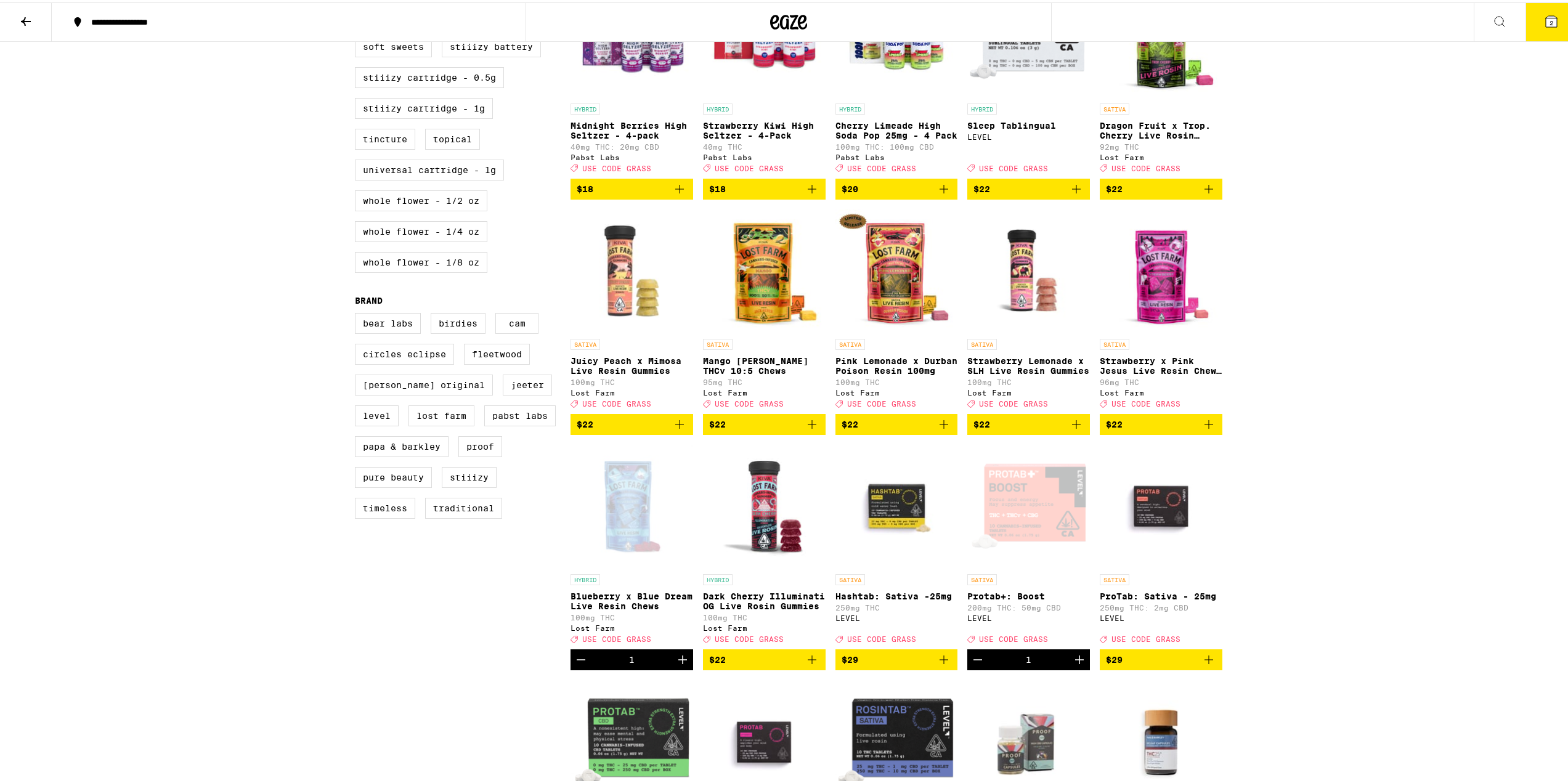
click at [777, 14] on icon at bounding box center [1551, 19] width 15 height 15
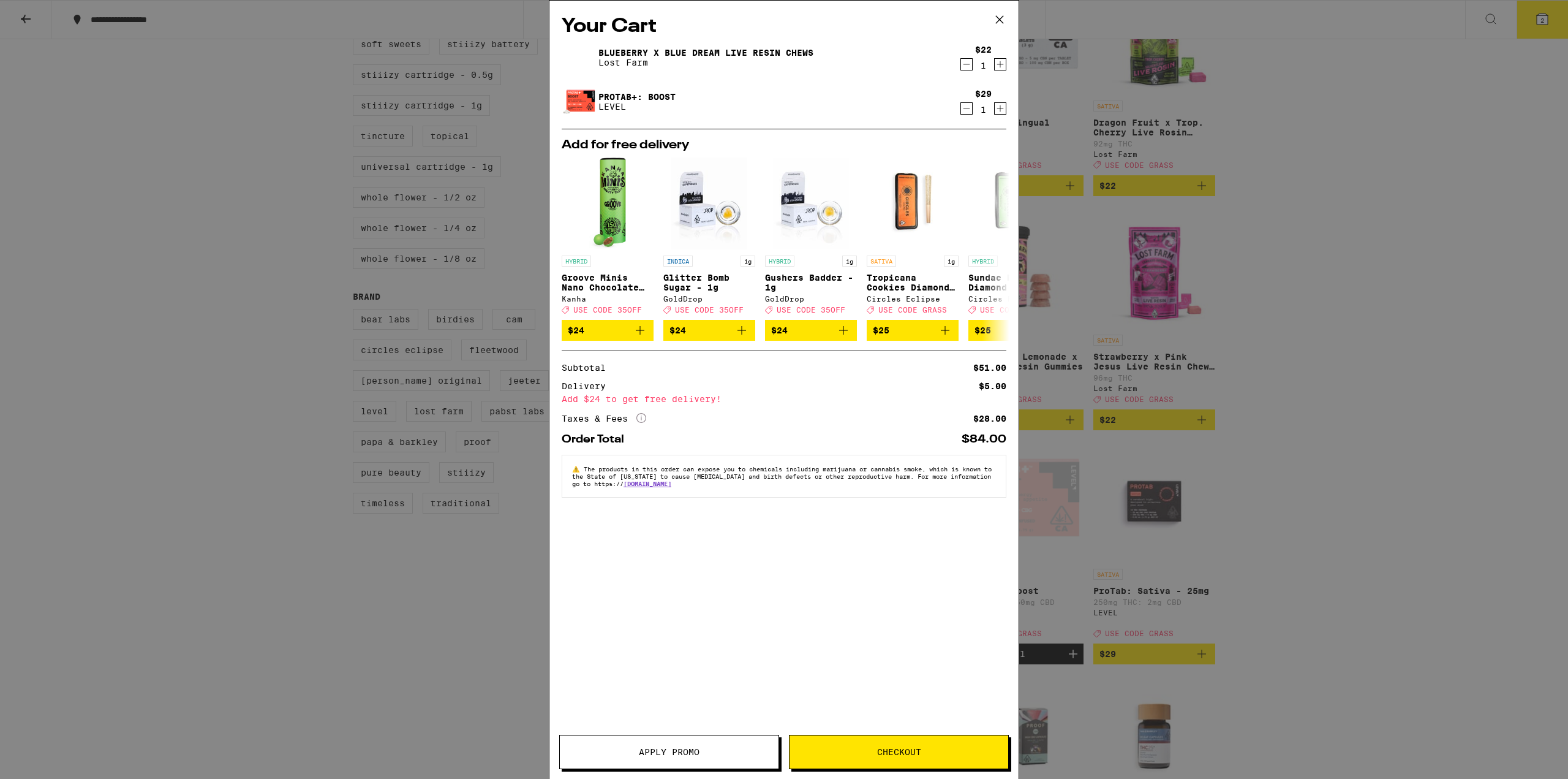
click at [673, 749] on span "Apply Promo" at bounding box center [669, 752] width 61 height 9
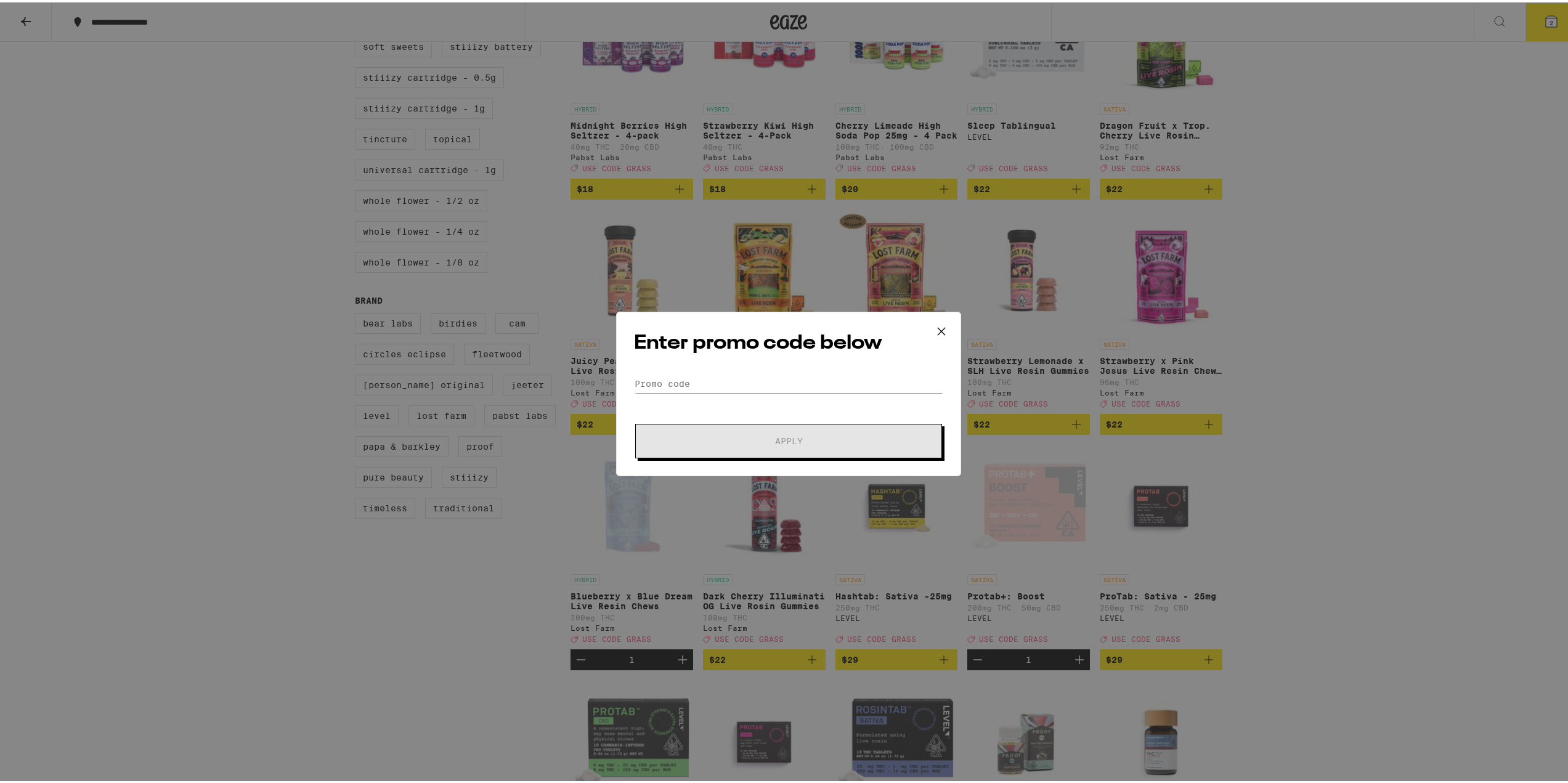
click at [722, 392] on form "Promo Code Apply" at bounding box center [788, 413] width 309 height 84
click at [722, 386] on input "Promo Code" at bounding box center [788, 381] width 309 height 18
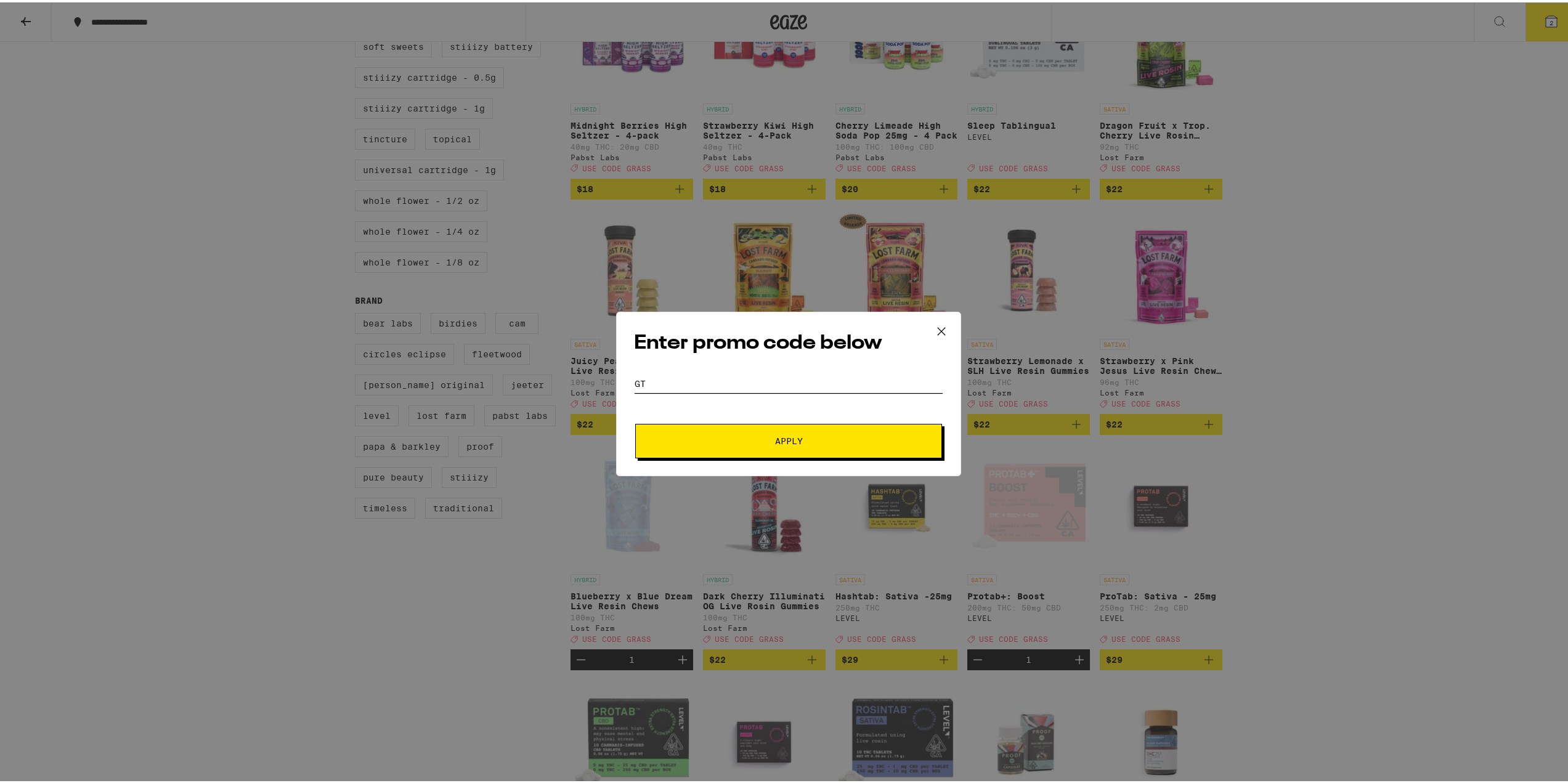
drag, startPoint x: 666, startPoint y: 386, endPoint x: 637, endPoint y: 386, distance: 29.0
click at [637, 386] on input "GT" at bounding box center [788, 381] width 309 height 18
type input "GRASS"
click at [727, 435] on span "Apply" at bounding box center [788, 439] width 222 height 9
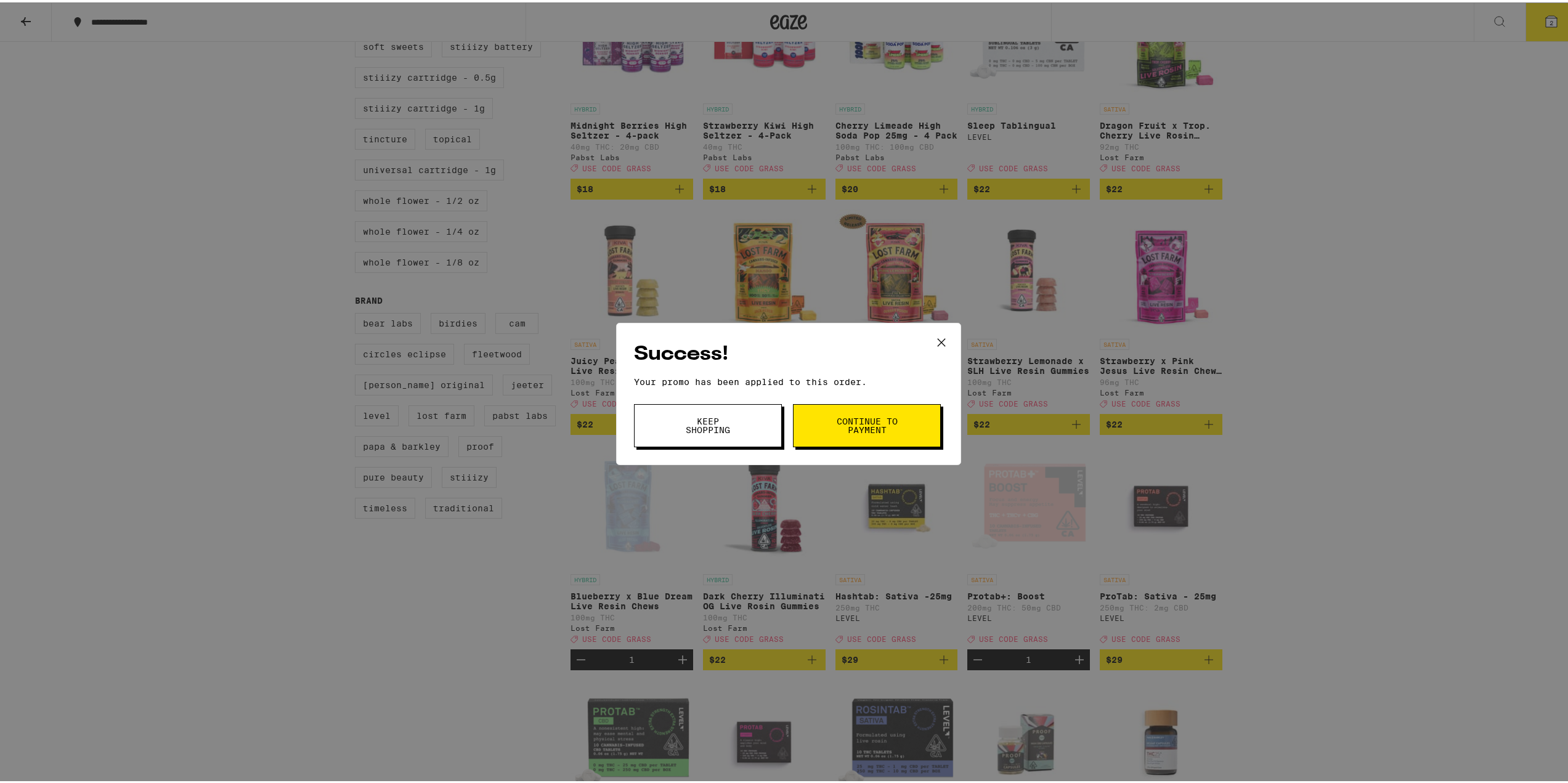
click at [777, 418] on span "Continue to payment" at bounding box center [867, 424] width 63 height 17
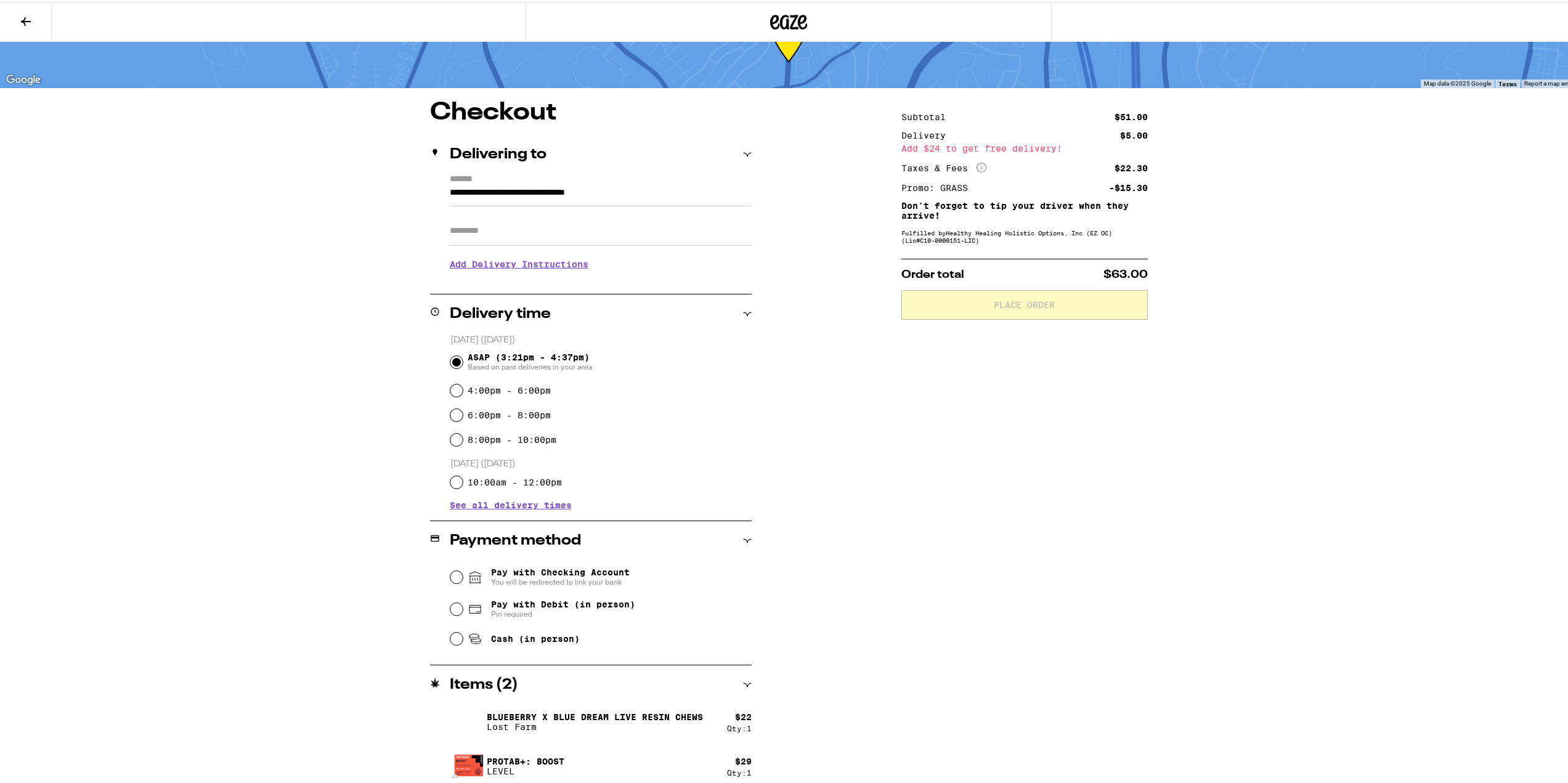
scroll to position [60, 0]
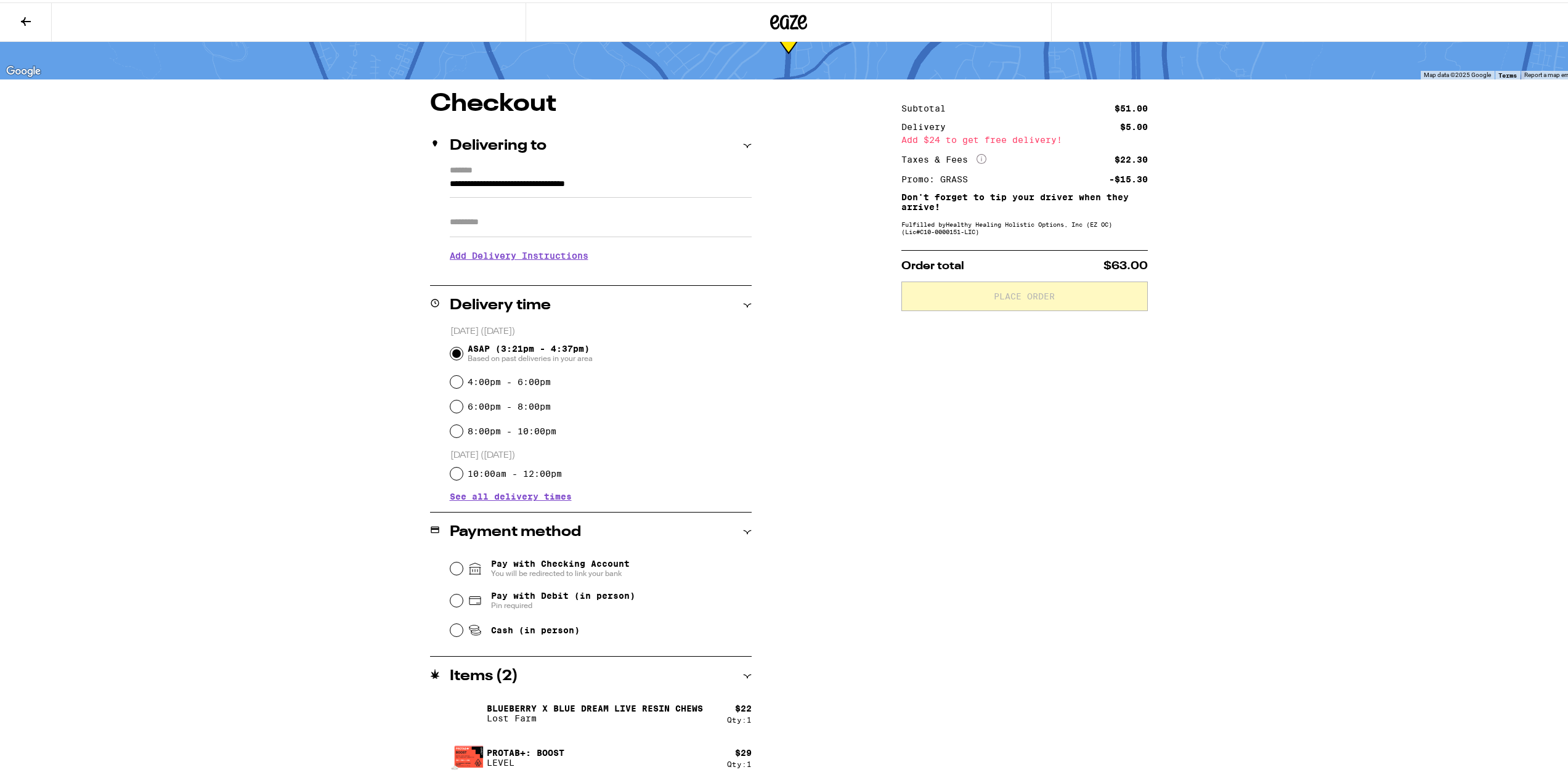
click at [511, 222] on input "Apt/Suite" at bounding box center [601, 219] width 302 height 30
type input "****"
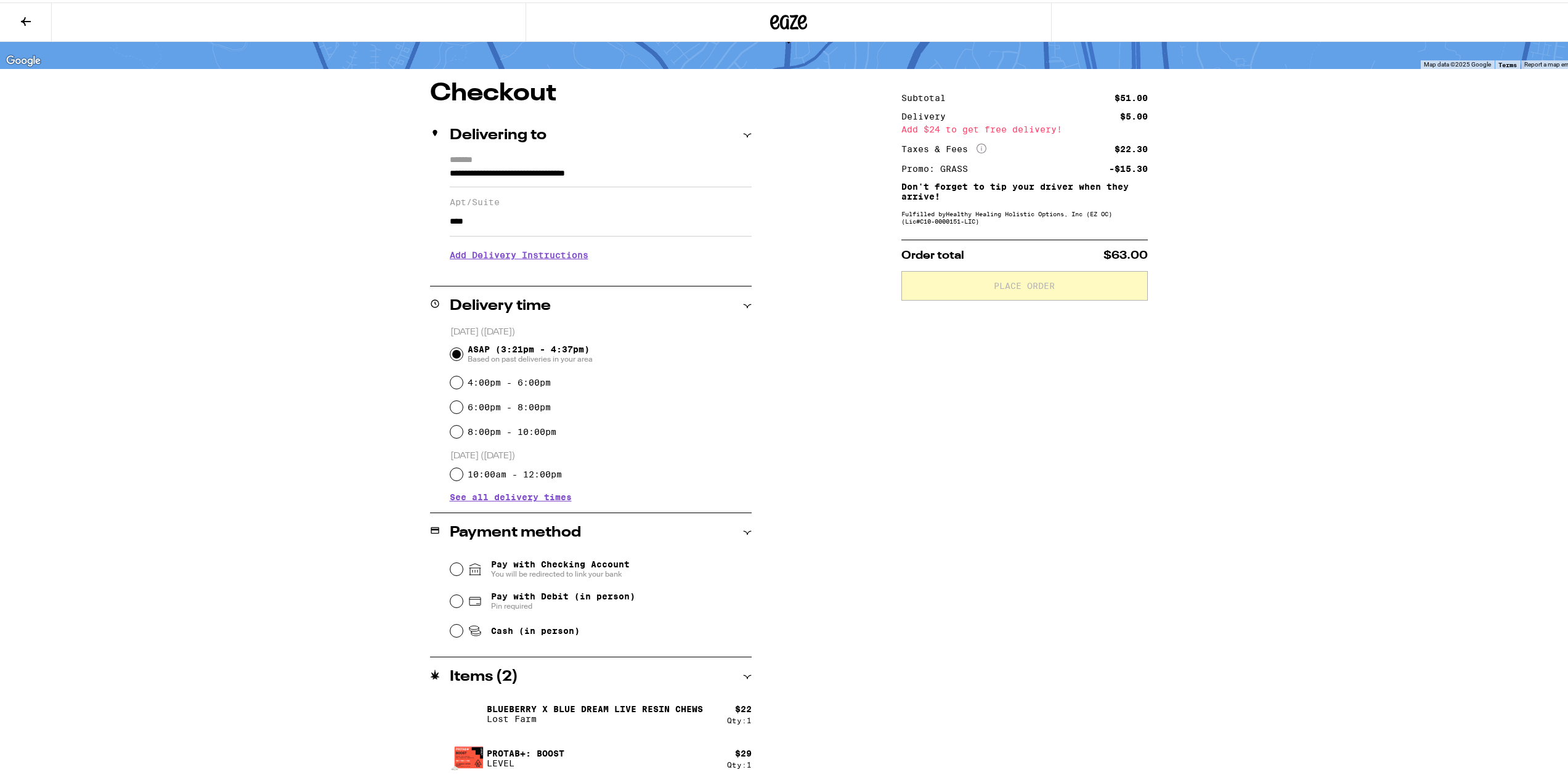
scroll to position [71, 0]
click at [563, 598] on span "Pay with Debit (in person)" at bounding box center [563, 593] width 144 height 10
click at [463, 598] on input "Pay with Debit (in person) Pin required" at bounding box center [457, 598] width 12 height 12
radio input "true"
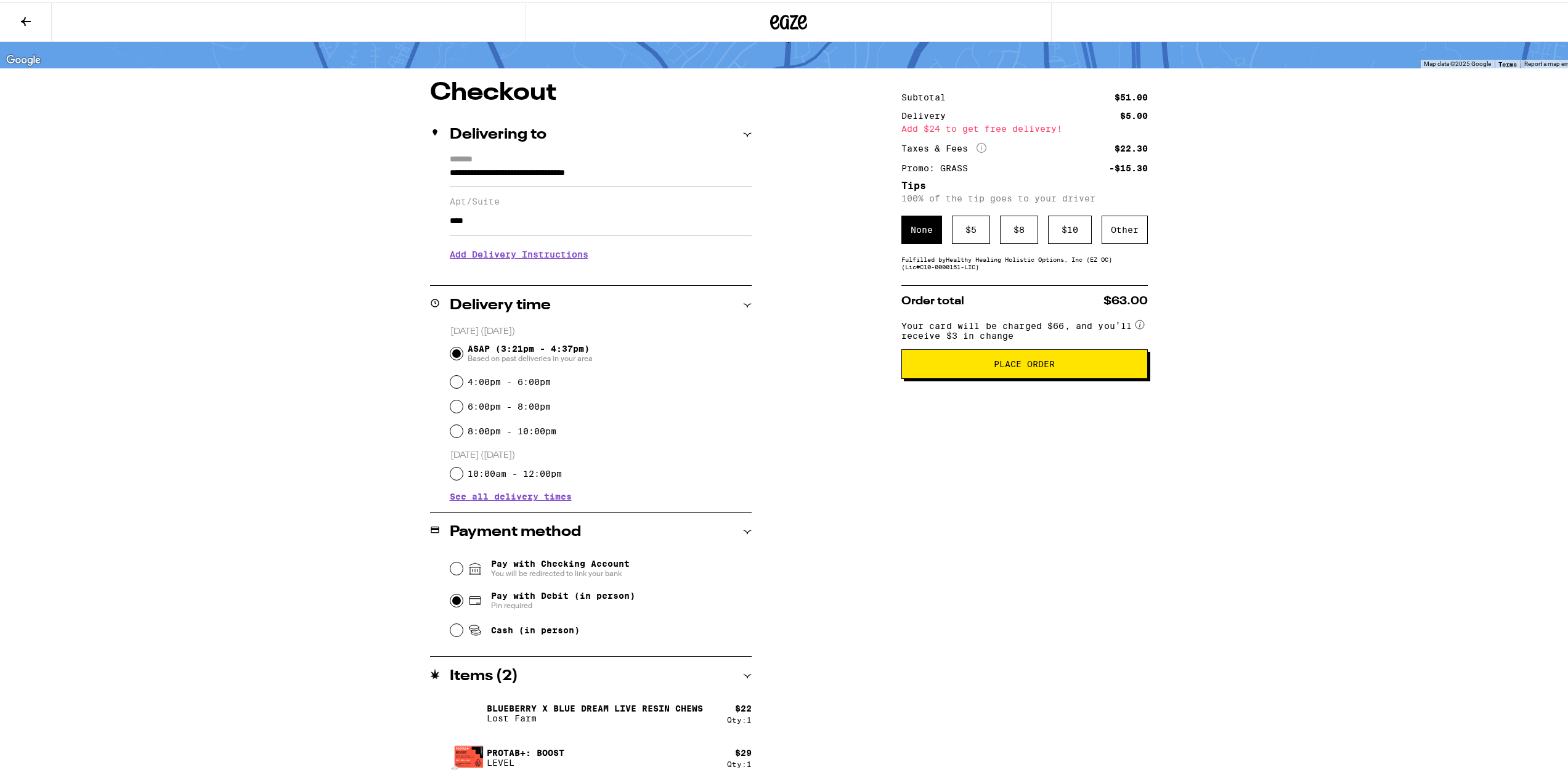
click at [777, 364] on span "Place Order" at bounding box center [1025, 362] width 61 height 9
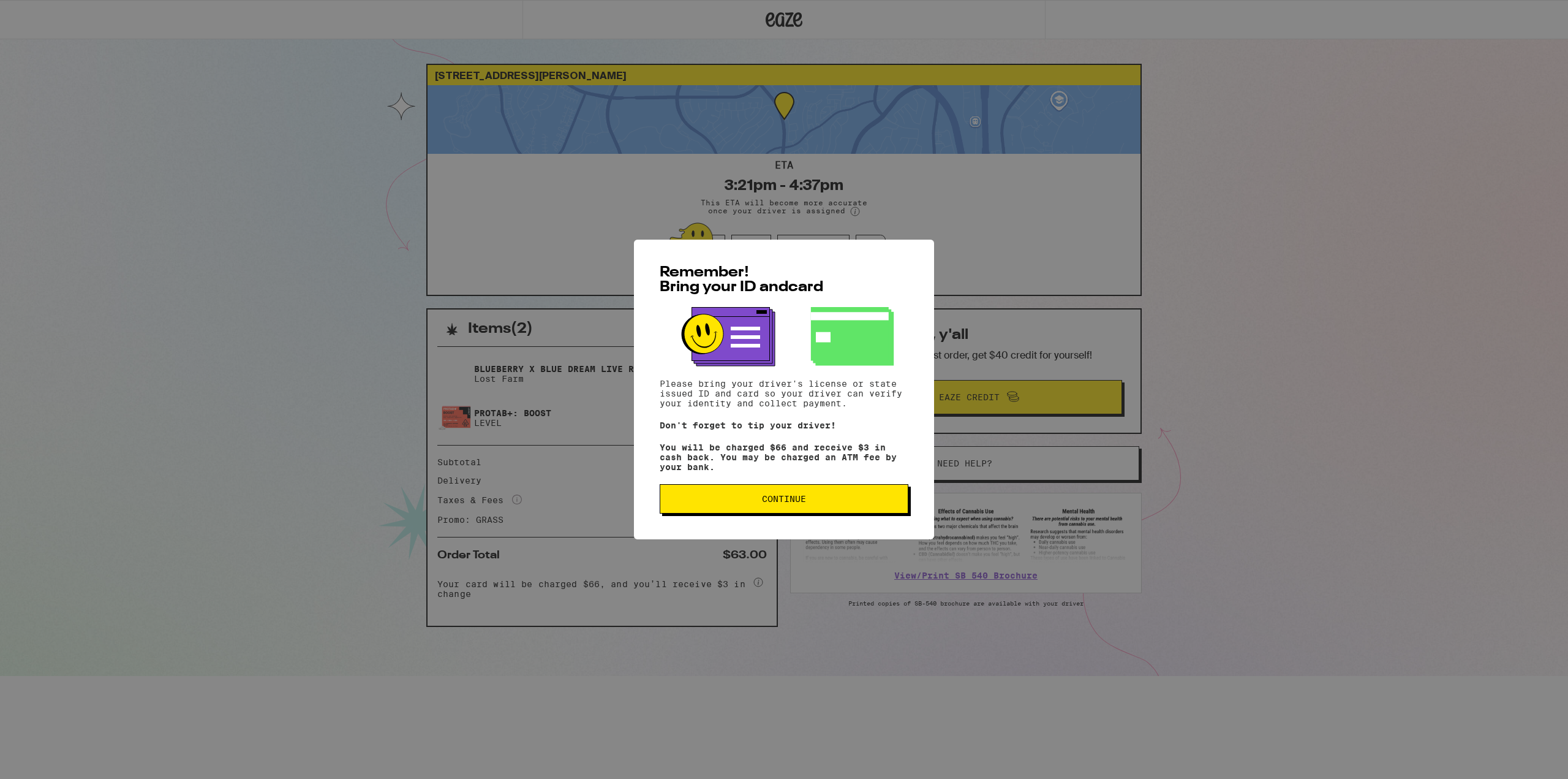
click at [773, 497] on button "Continue" at bounding box center [784, 499] width 249 height 30
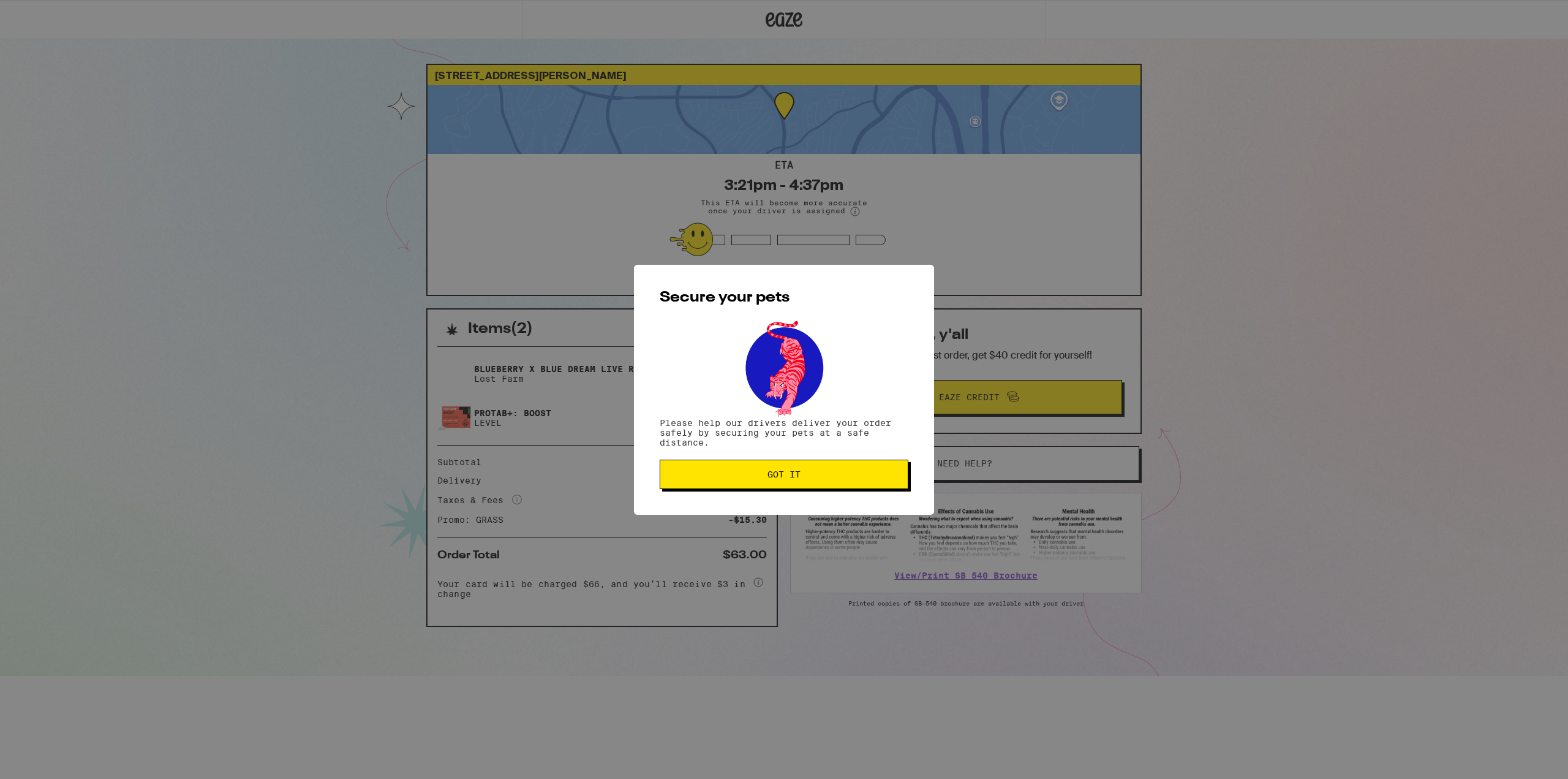
click at [773, 477] on span "Got it" at bounding box center [784, 474] width 228 height 9
